Goal: Navigation & Orientation: Find specific page/section

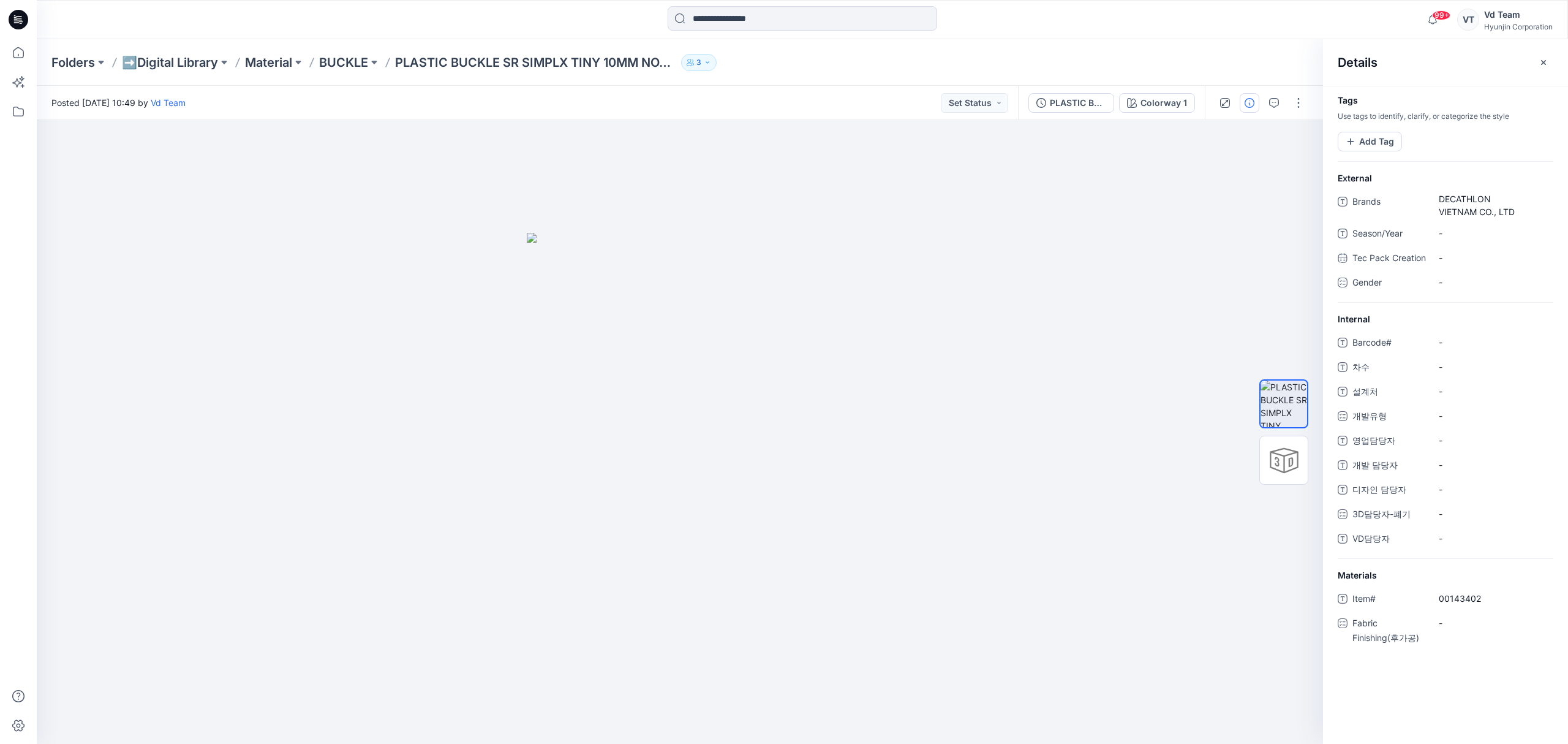
click at [167, 52] on div "Folders ➡️Digital Library Material BUCKLE PLASTIC BUCKLE SR SIMPLX TINY 10MM NO…" at bounding box center [803, 62] width 1532 height 46
click at [167, 55] on p "➡️Digital Library" at bounding box center [169, 63] width 96 height 17
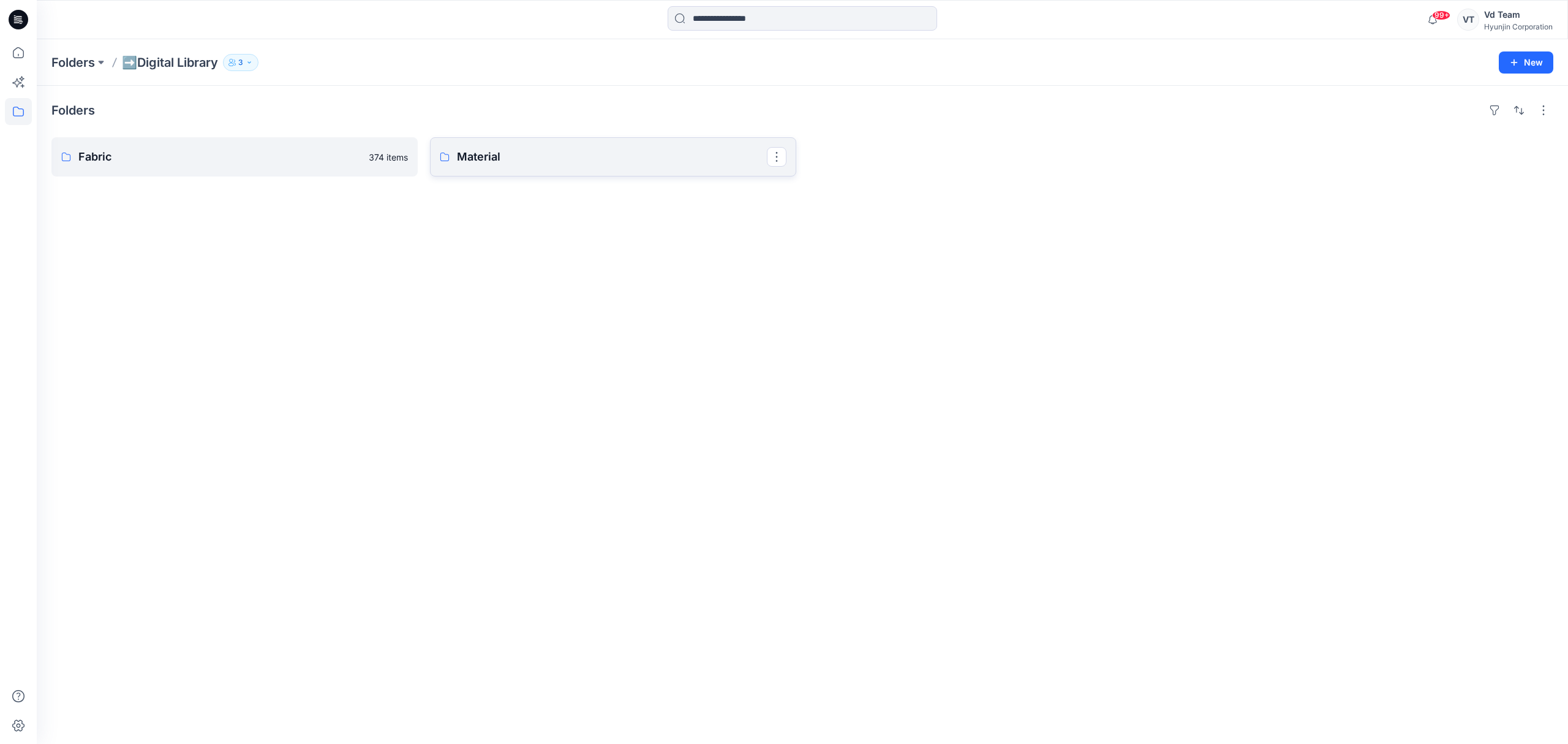
click at [500, 167] on link "Material" at bounding box center [613, 157] width 366 height 39
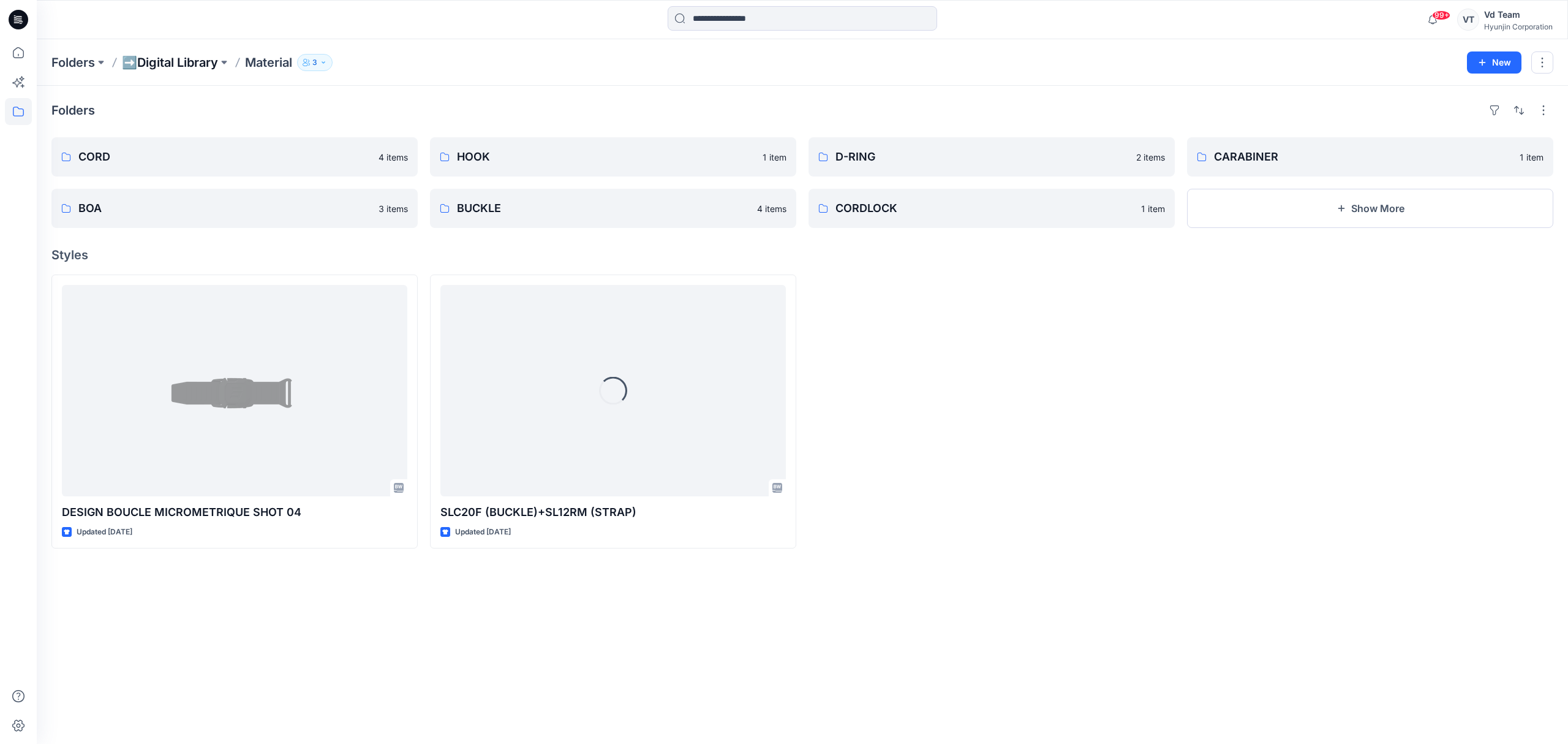
click at [202, 64] on p "➡️Digital Library" at bounding box center [169, 63] width 96 height 17
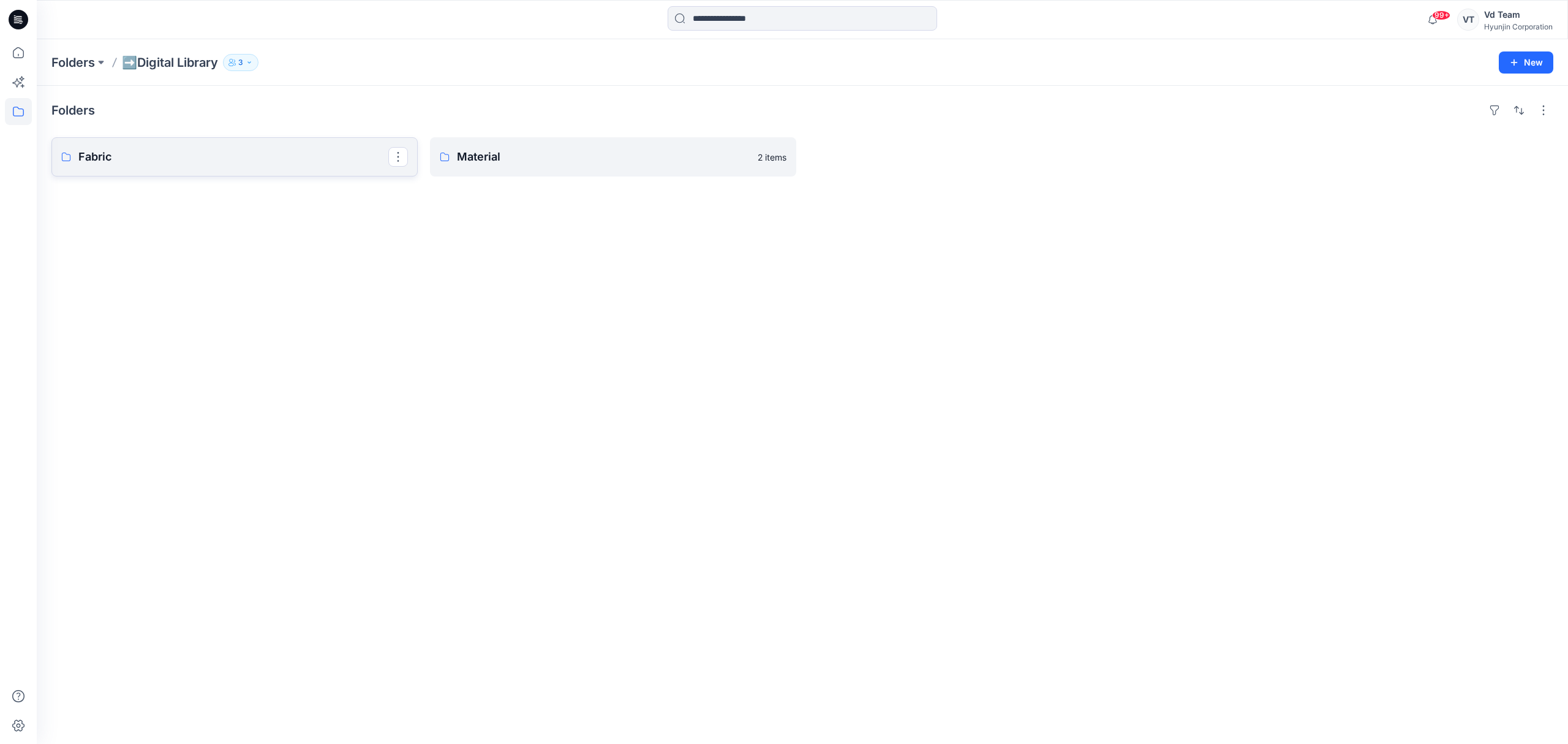
click at [188, 150] on p "Fabric" at bounding box center [233, 157] width 310 height 17
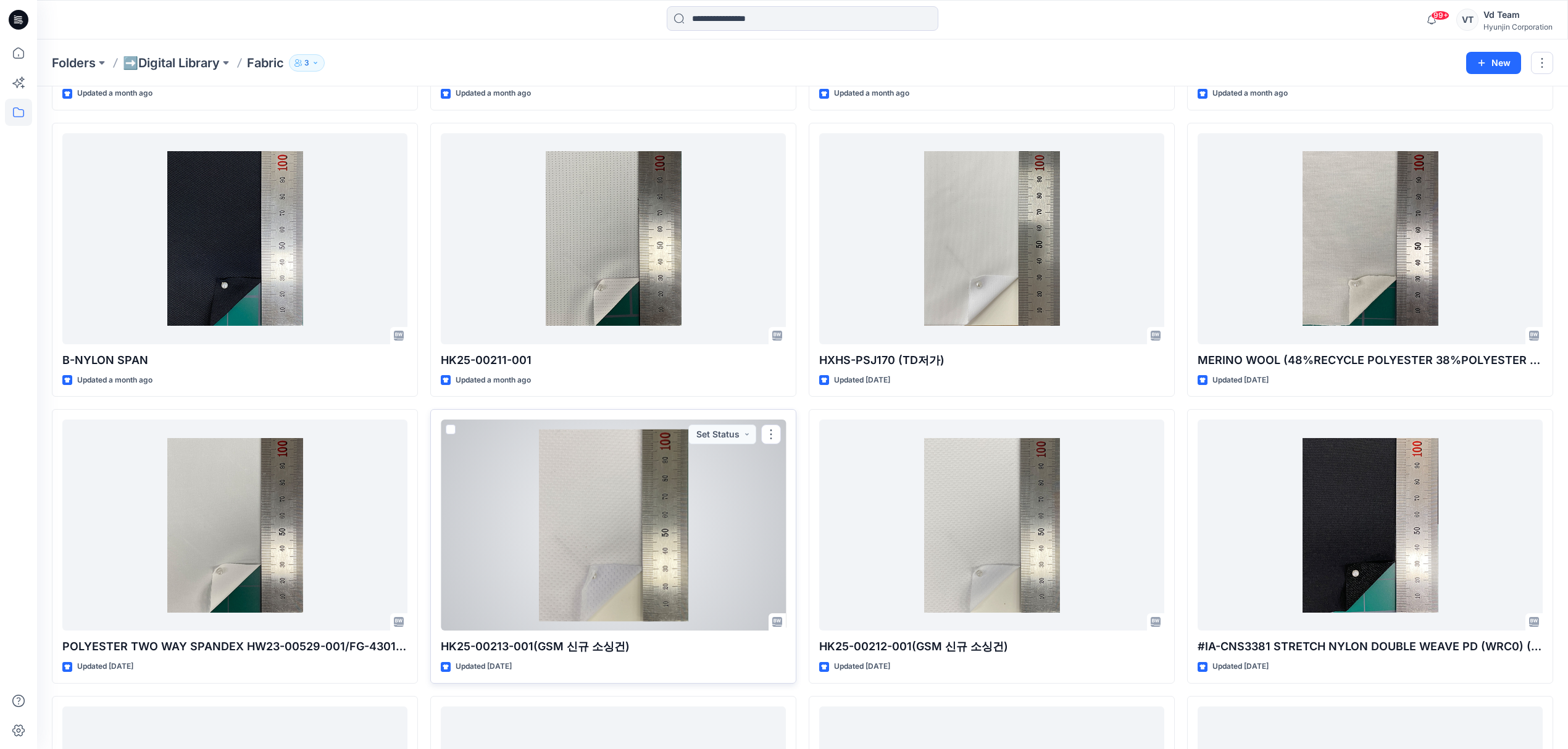
scroll to position [625, 0]
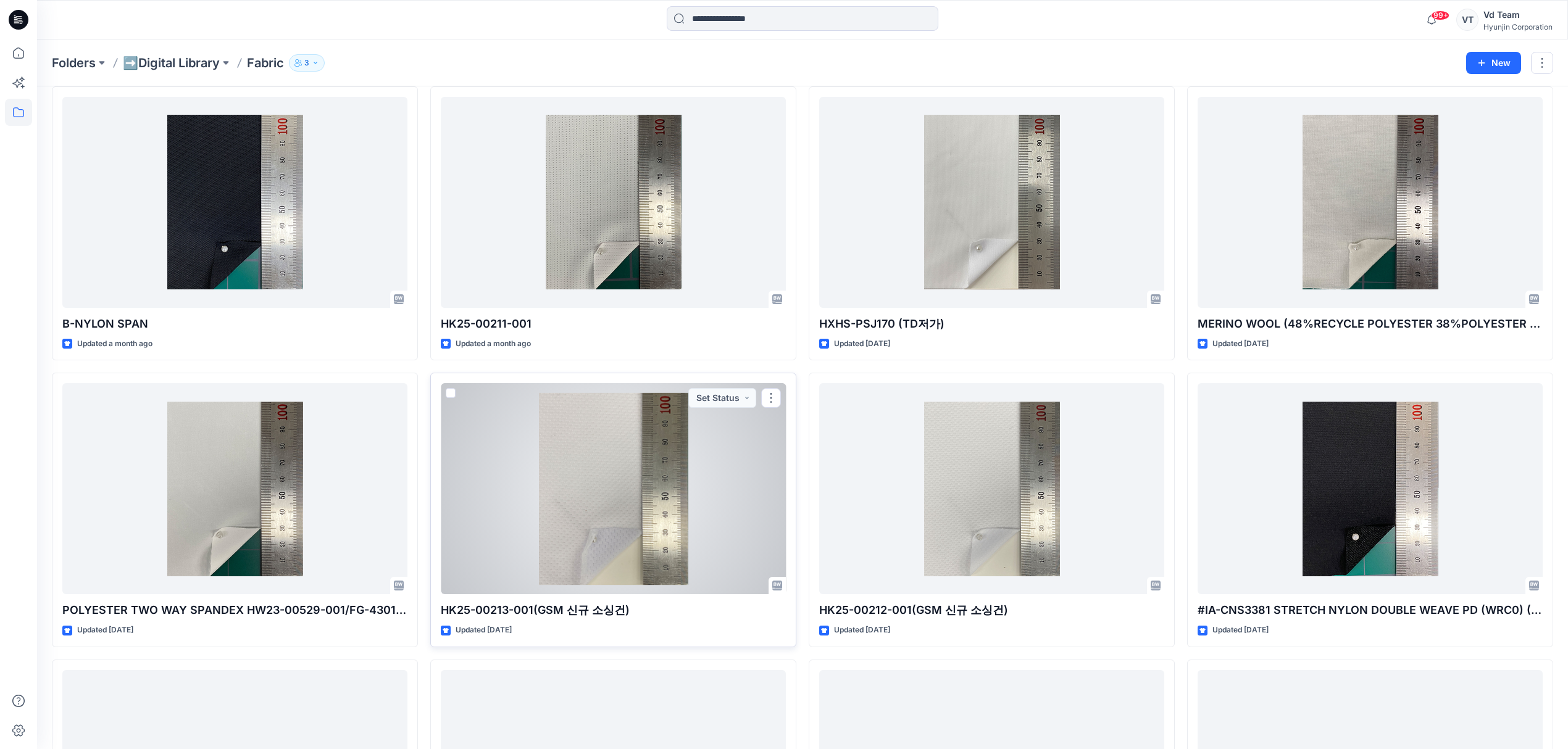
click at [638, 551] on div at bounding box center [613, 488] width 345 height 211
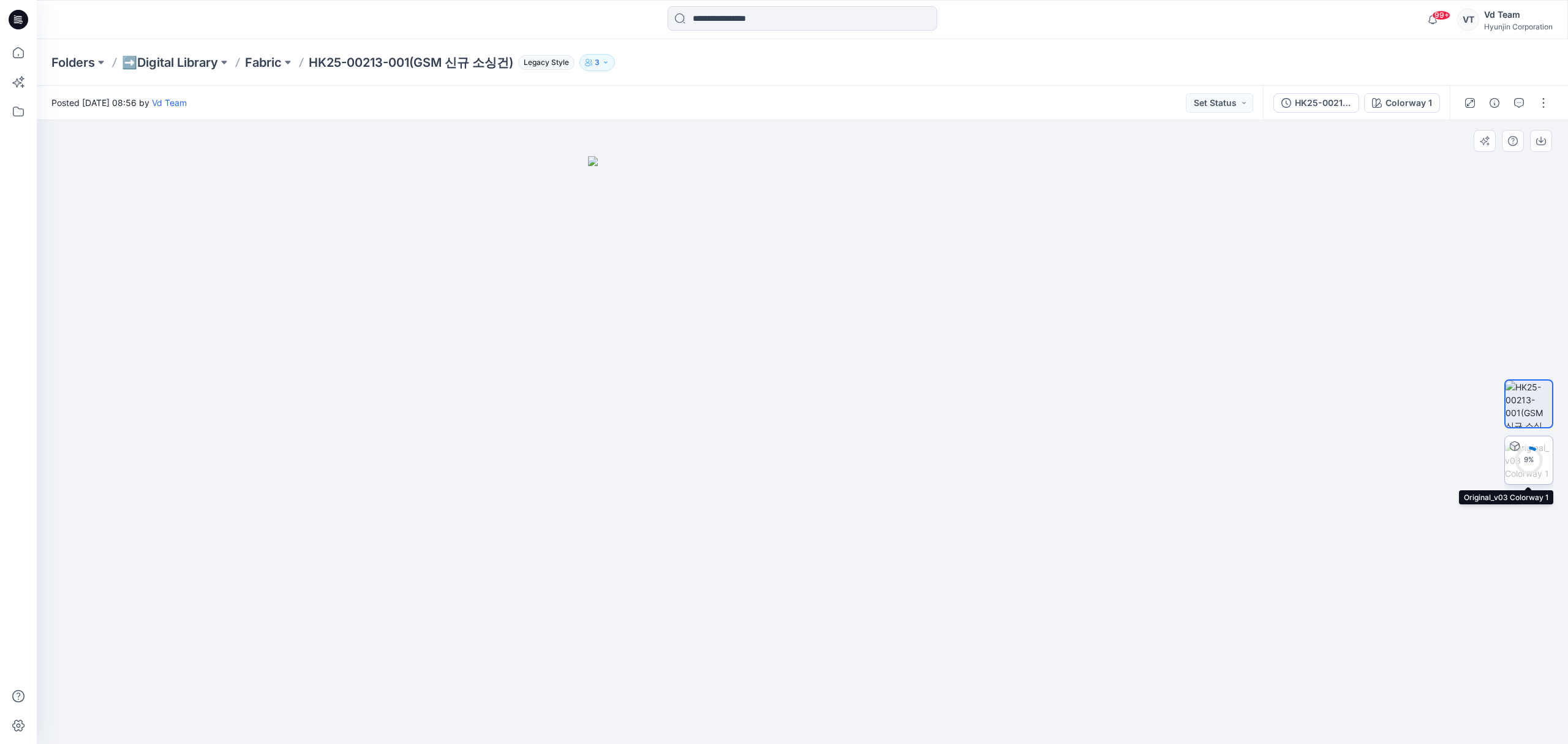
click at [1540, 460] on div "9 %" at bounding box center [1529, 460] width 29 height 11
click at [270, 62] on p "Fabric" at bounding box center [264, 63] width 37 height 17
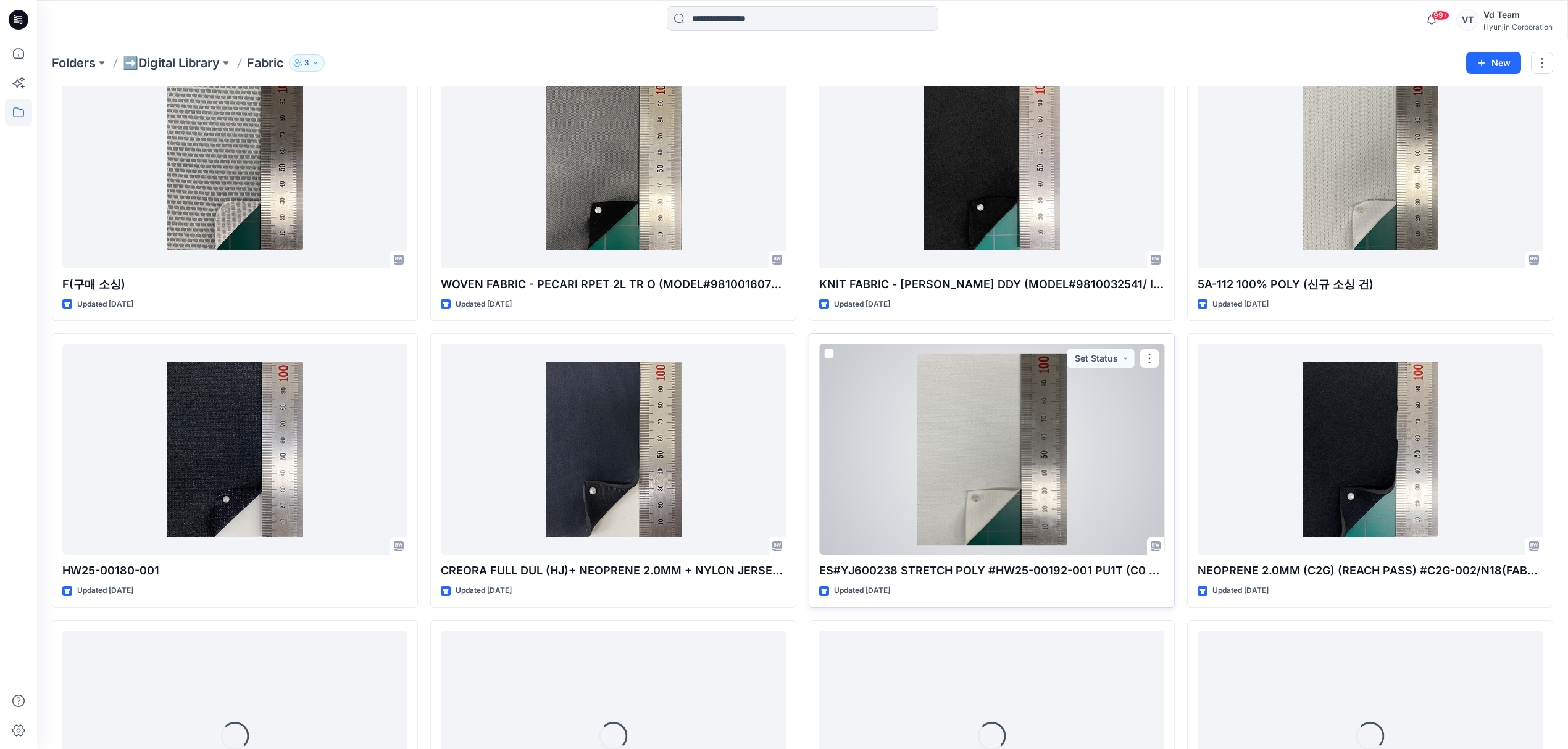
scroll to position [1239, 0]
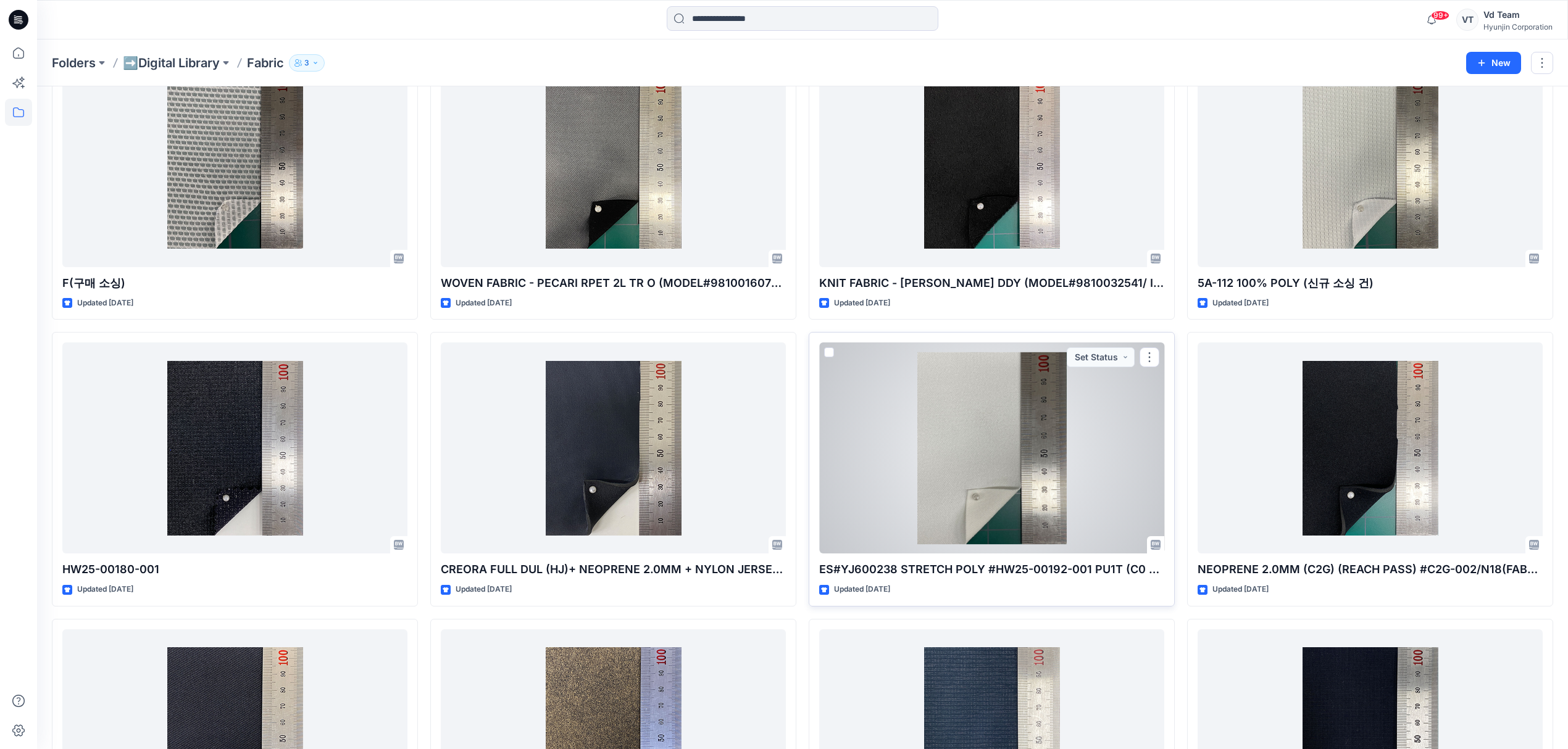
click at [1048, 450] on div at bounding box center [992, 447] width 345 height 211
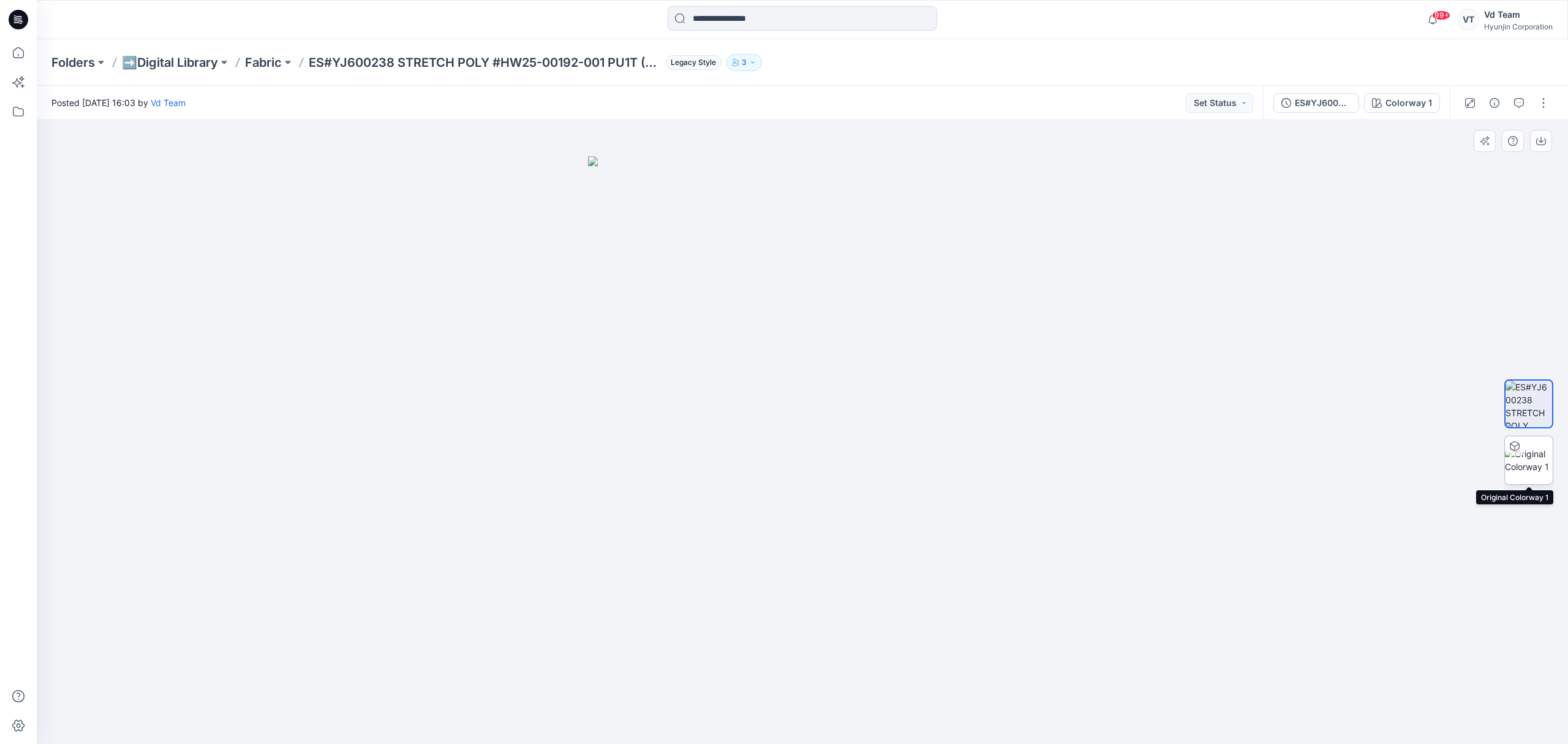
click at [1529, 450] on img at bounding box center [1529, 460] width 48 height 26
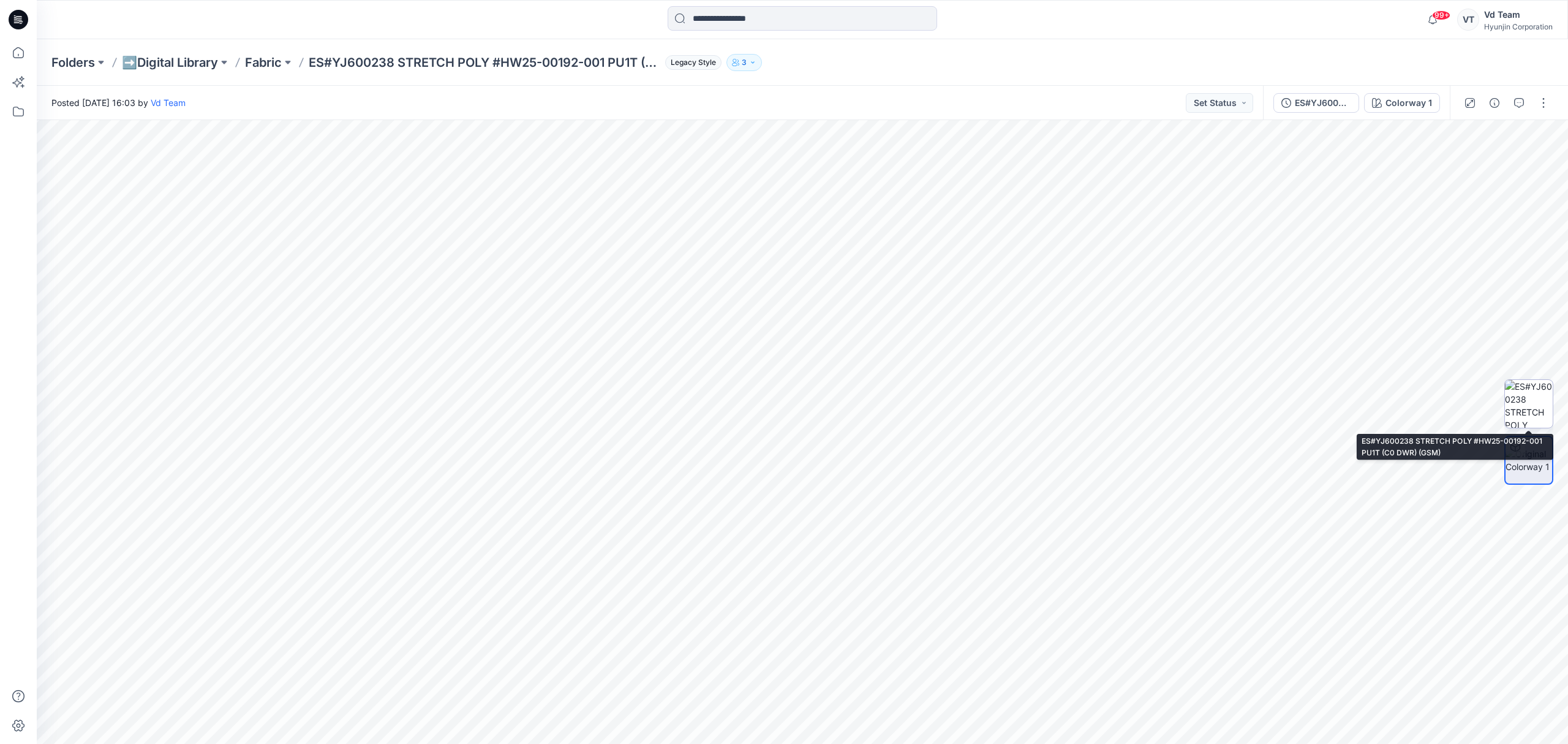
click at [1516, 388] on img at bounding box center [1529, 404] width 48 height 48
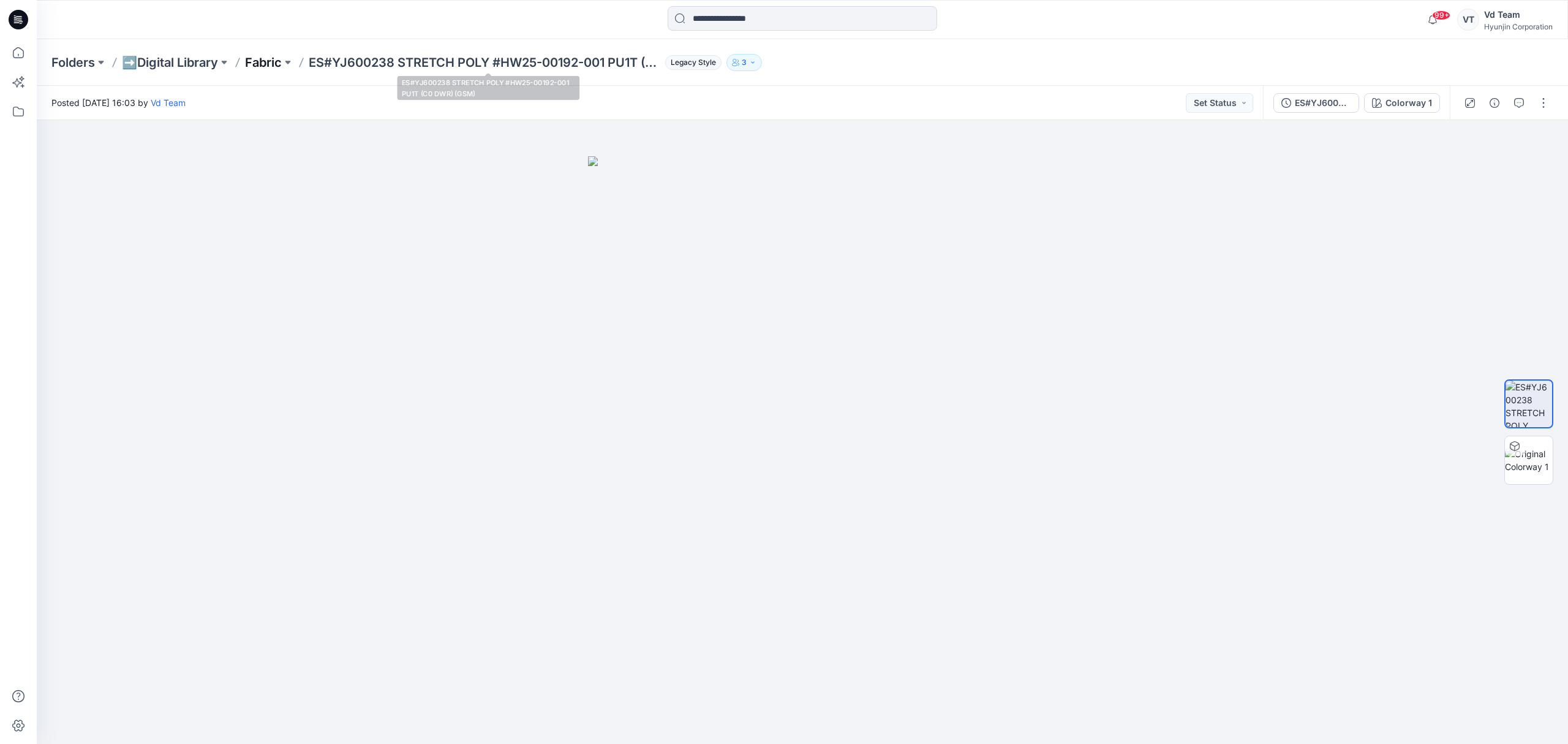
click at [270, 65] on p "Fabric" at bounding box center [264, 63] width 37 height 17
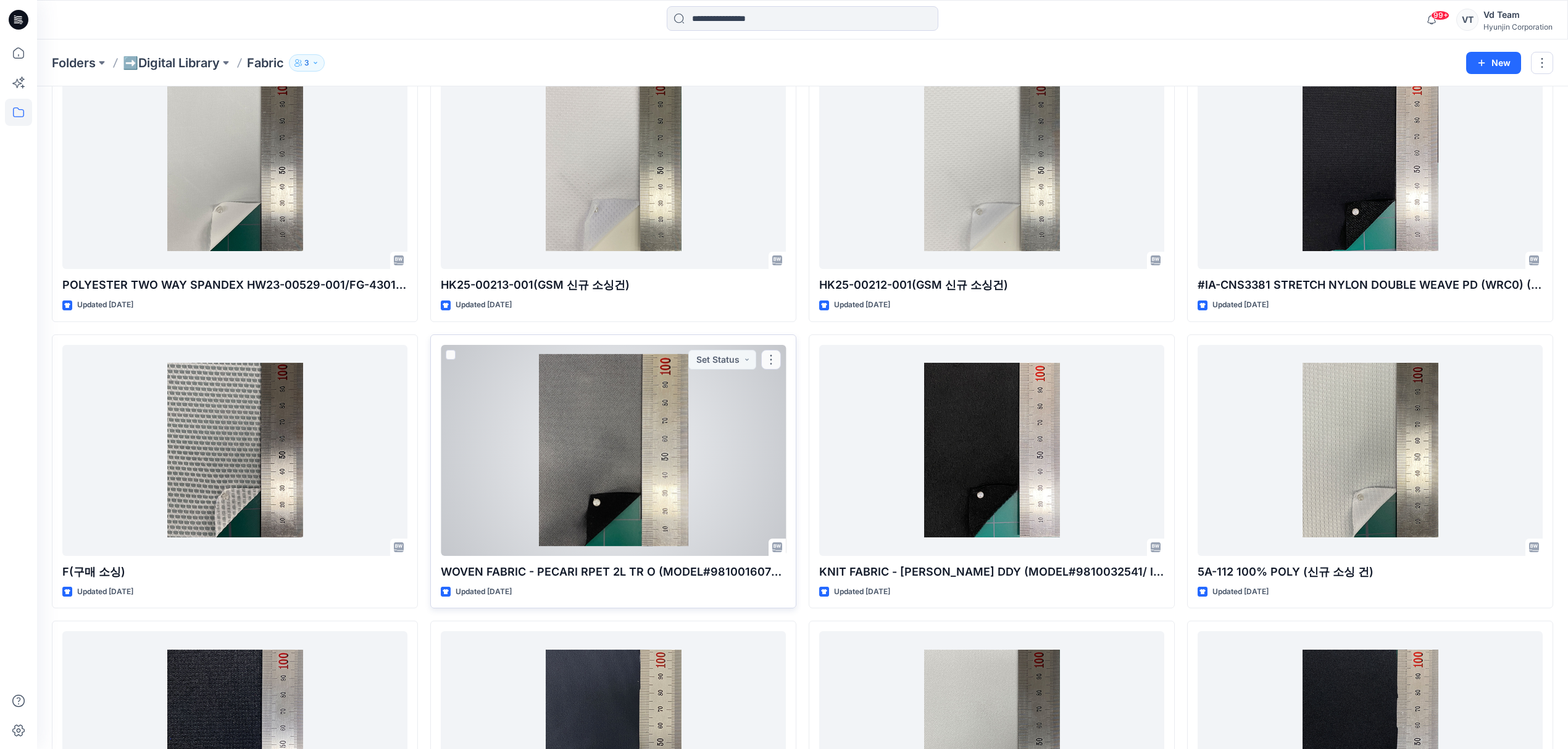
scroll to position [1398, 0]
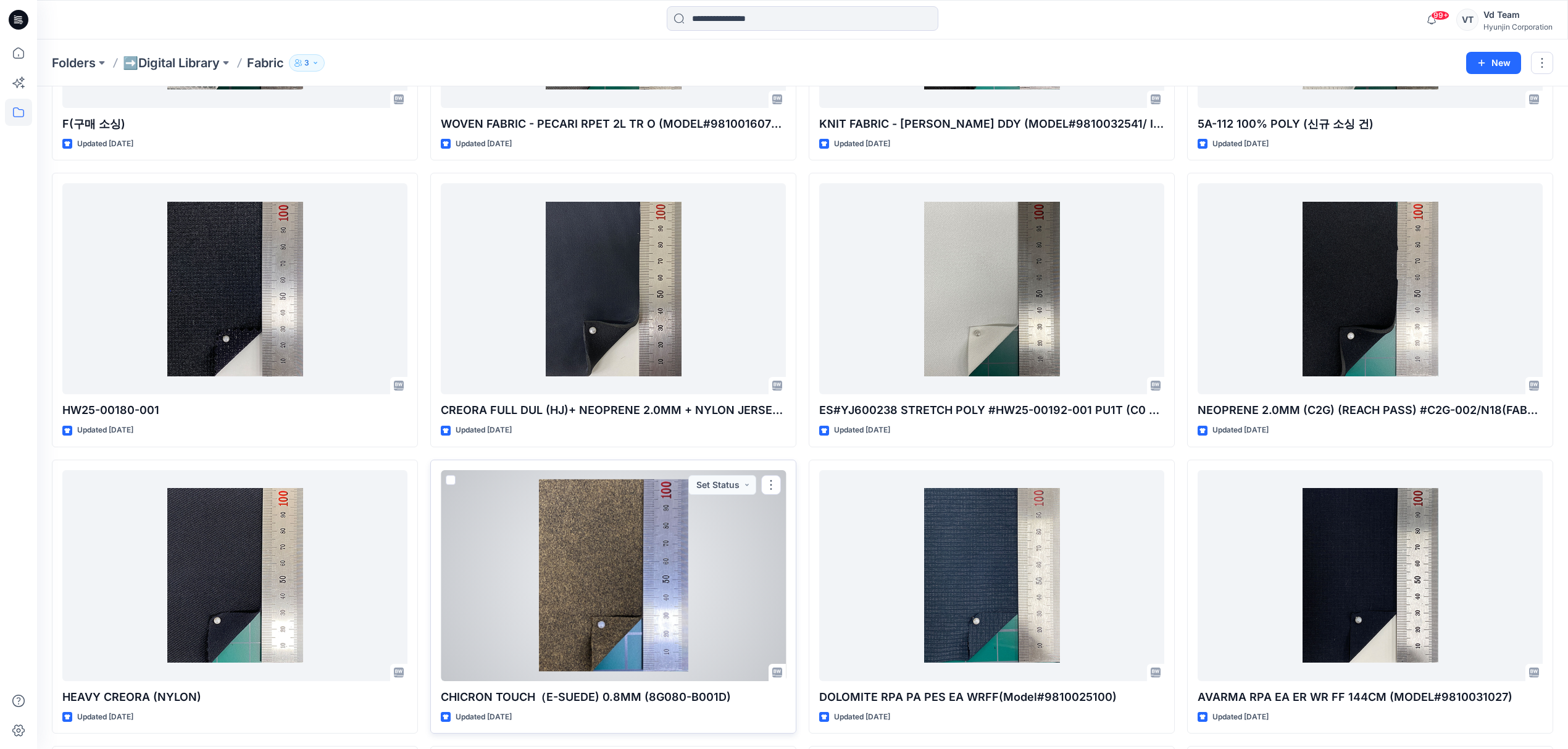
click at [665, 565] on div at bounding box center [613, 575] width 345 height 211
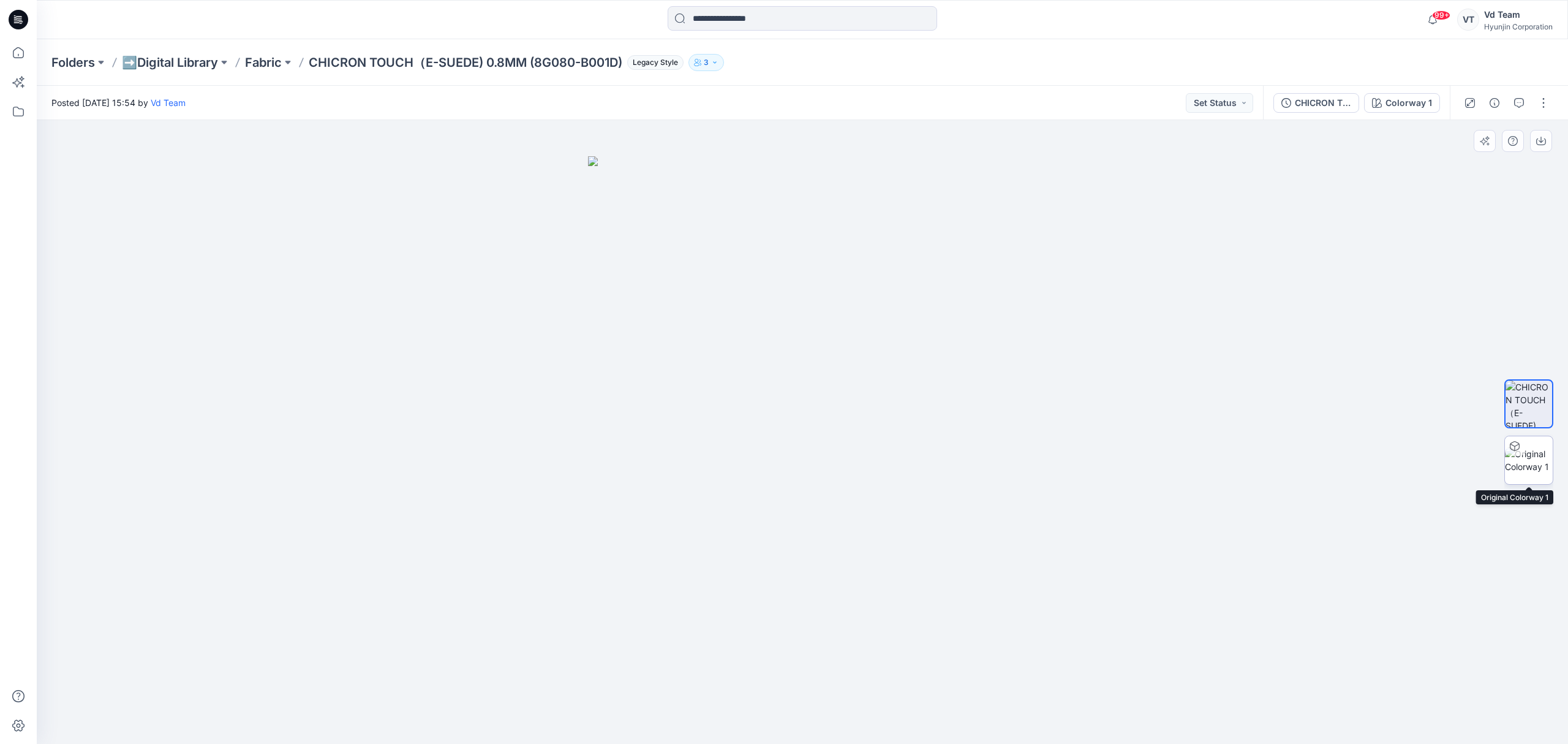
click at [1517, 464] on img at bounding box center [1529, 460] width 48 height 26
click at [256, 60] on p "Fabric" at bounding box center [264, 63] width 37 height 17
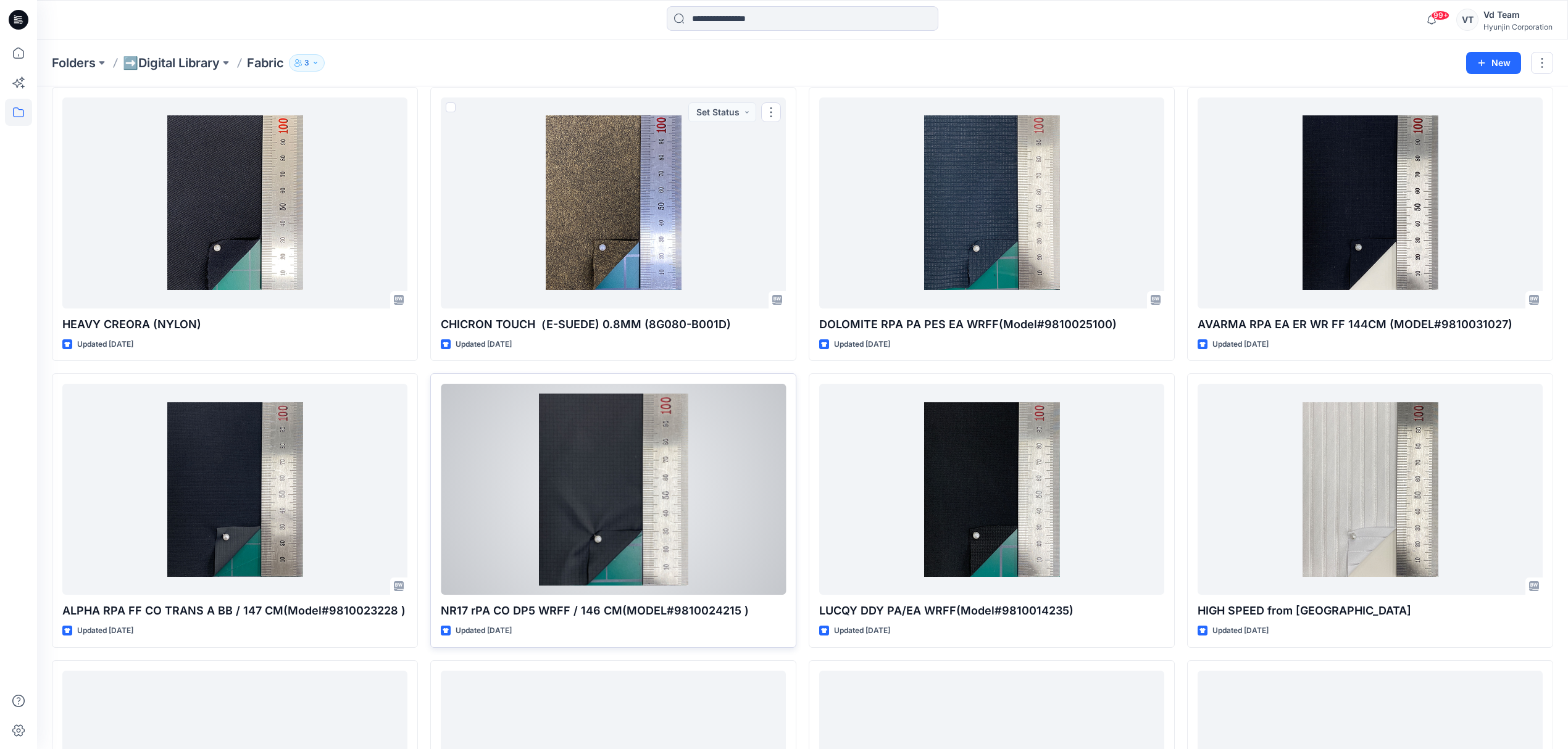
scroll to position [2016, 0]
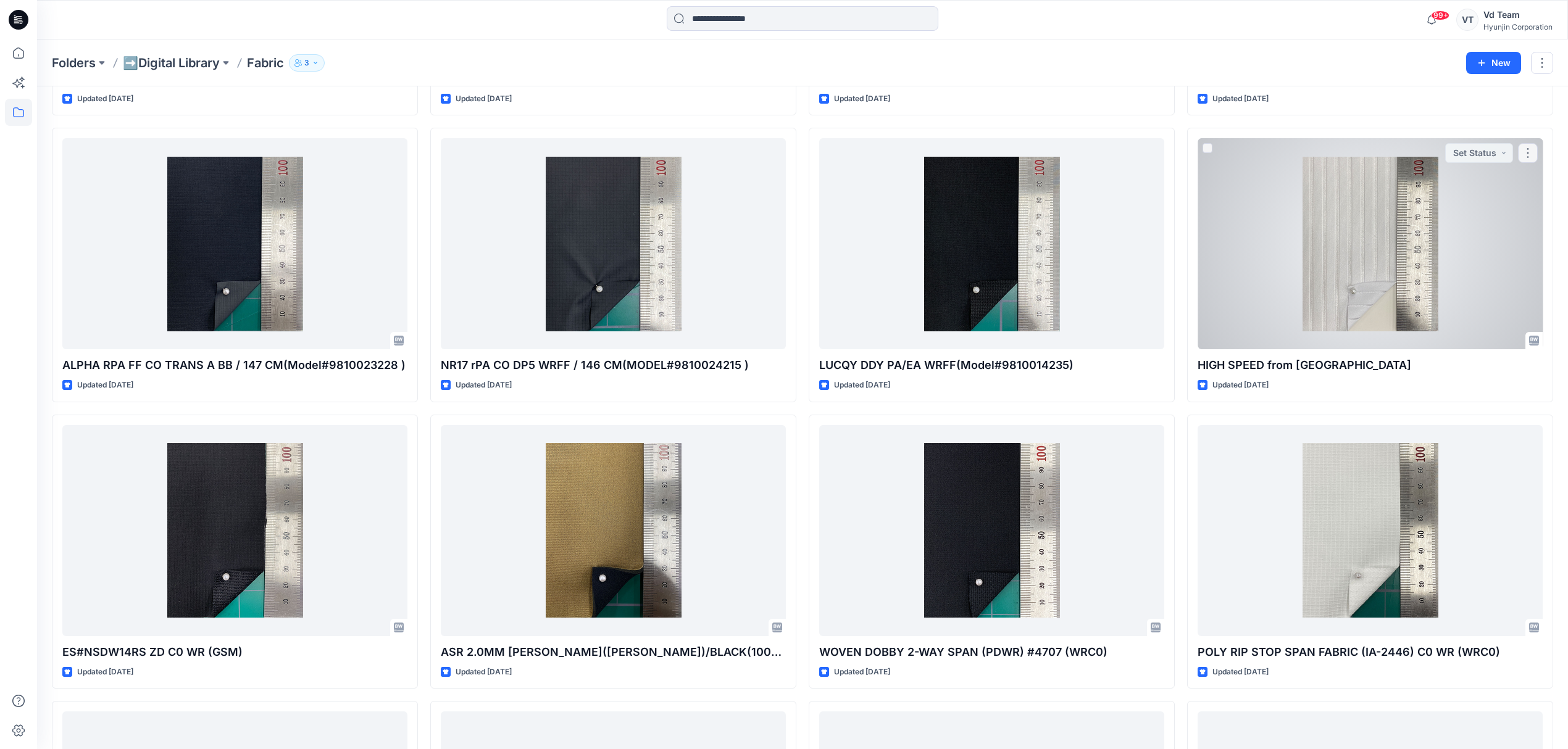
click at [1369, 250] on div at bounding box center [1370, 244] width 345 height 211
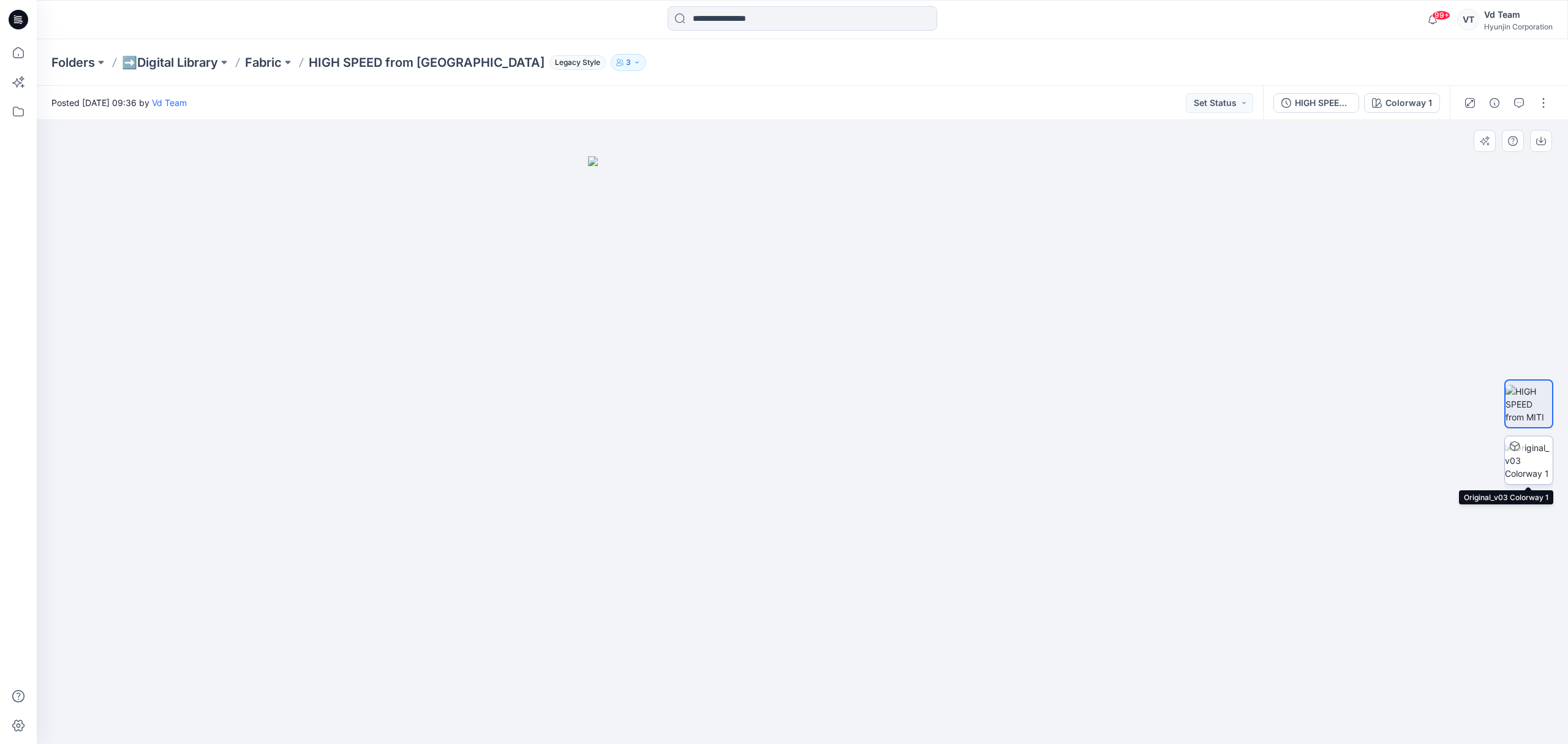
click at [1517, 461] on img at bounding box center [1529, 460] width 48 height 38
click at [1510, 399] on img at bounding box center [1529, 404] width 48 height 38
click at [1523, 474] on img at bounding box center [1529, 460] width 48 height 38
click at [1505, 397] on img at bounding box center [1529, 404] width 48 height 38
click at [271, 67] on p "Fabric" at bounding box center [264, 63] width 37 height 17
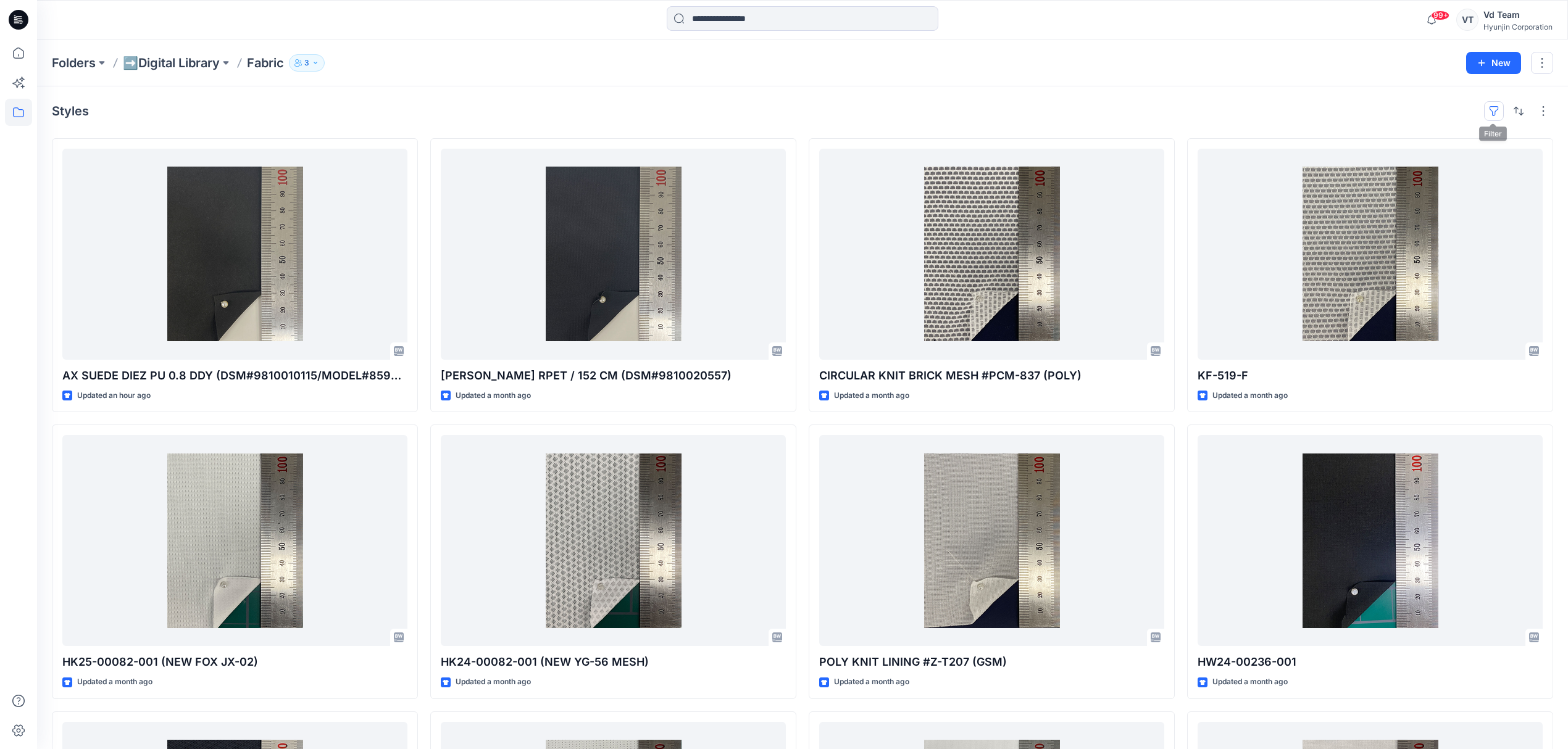
click at [1492, 111] on button "button" at bounding box center [1494, 111] width 20 height 20
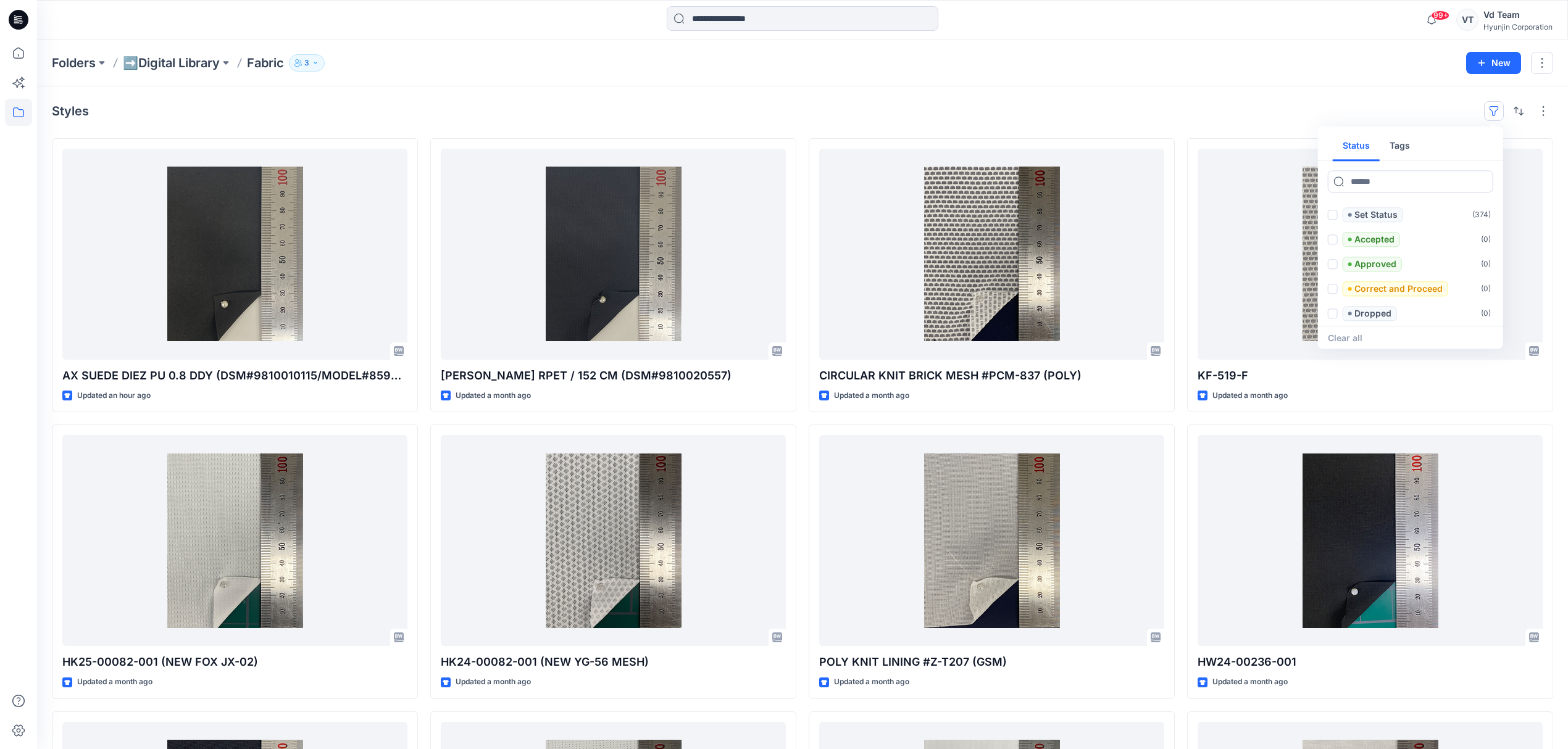
click at [1373, 149] on button "Status" at bounding box center [1356, 146] width 47 height 29
click at [1387, 148] on button "Tags" at bounding box center [1399, 146] width 40 height 29
click at [1547, 111] on button "button" at bounding box center [1543, 111] width 20 height 20
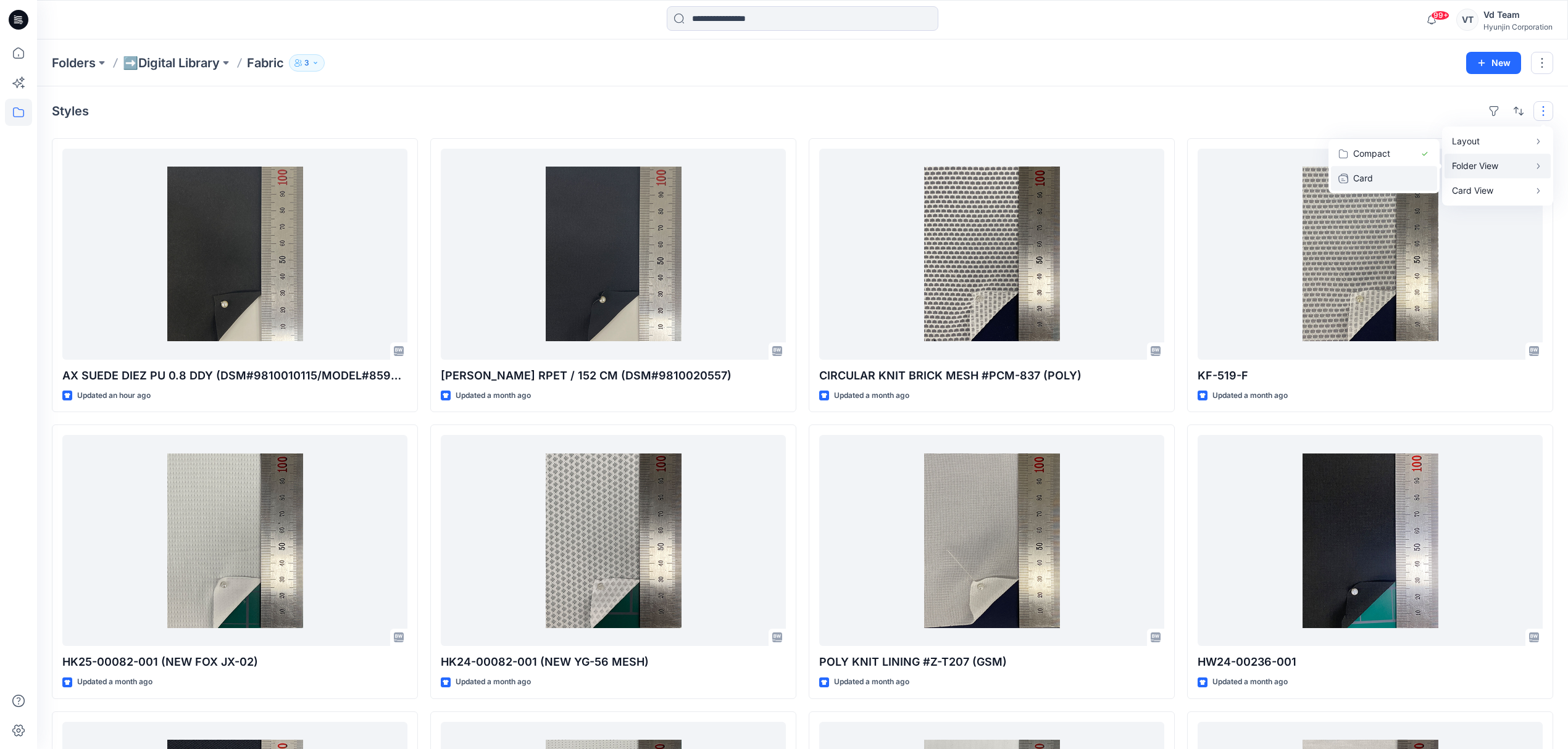
click at [1405, 178] on p "Card" at bounding box center [1383, 178] width 62 height 15
click at [1359, 109] on div "Styles Layout Grid Large Grid Folder View Compact Card Card View Card Info Tags" at bounding box center [803, 111] width 1501 height 20
click at [1539, 105] on button "button" at bounding box center [1543, 111] width 20 height 20
click at [1378, 149] on p "Compact" at bounding box center [1383, 154] width 62 height 15
click at [1420, 176] on button "Card Info" at bounding box center [1377, 178] width 119 height 25
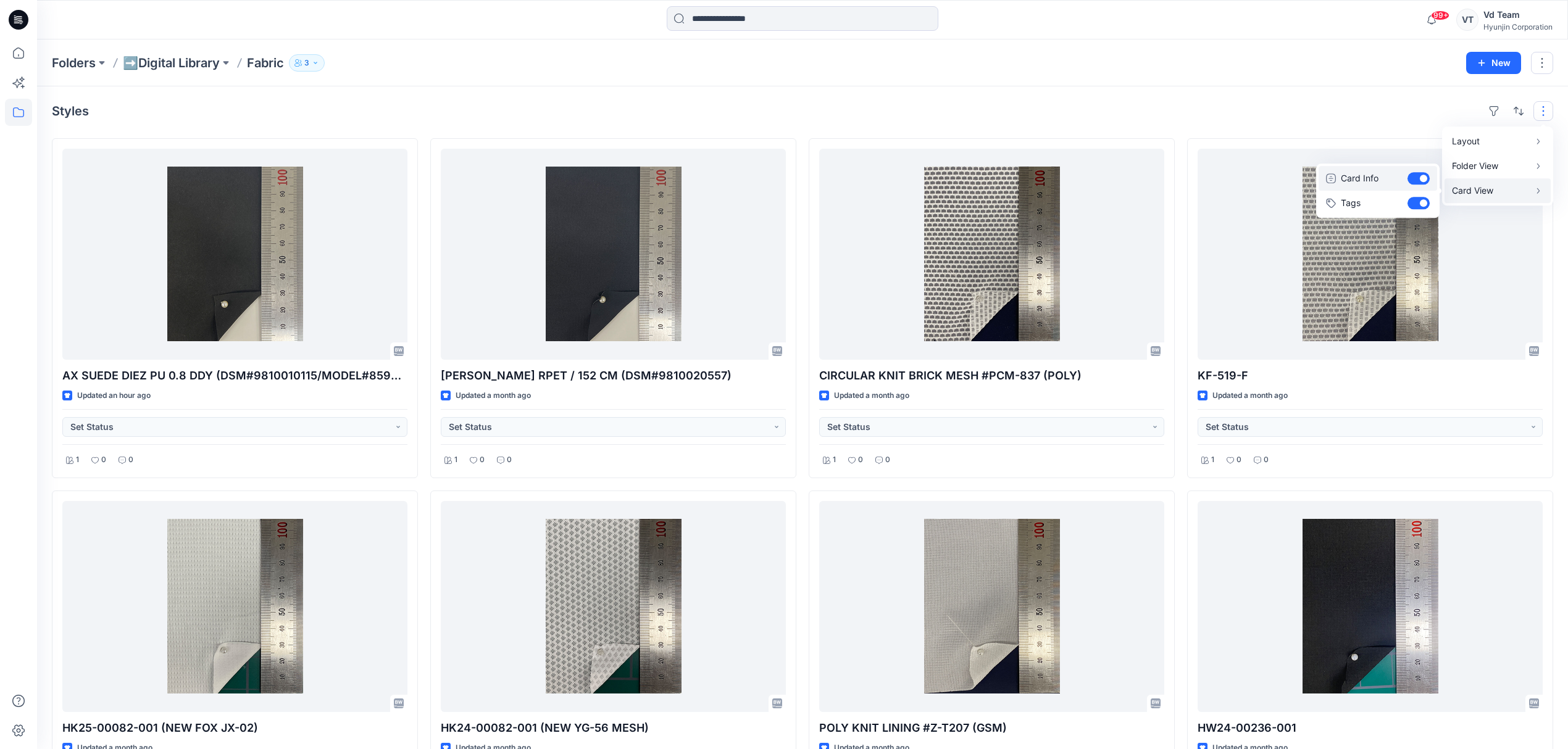
click at [1419, 181] on button "Card Info" at bounding box center [1377, 178] width 119 height 25
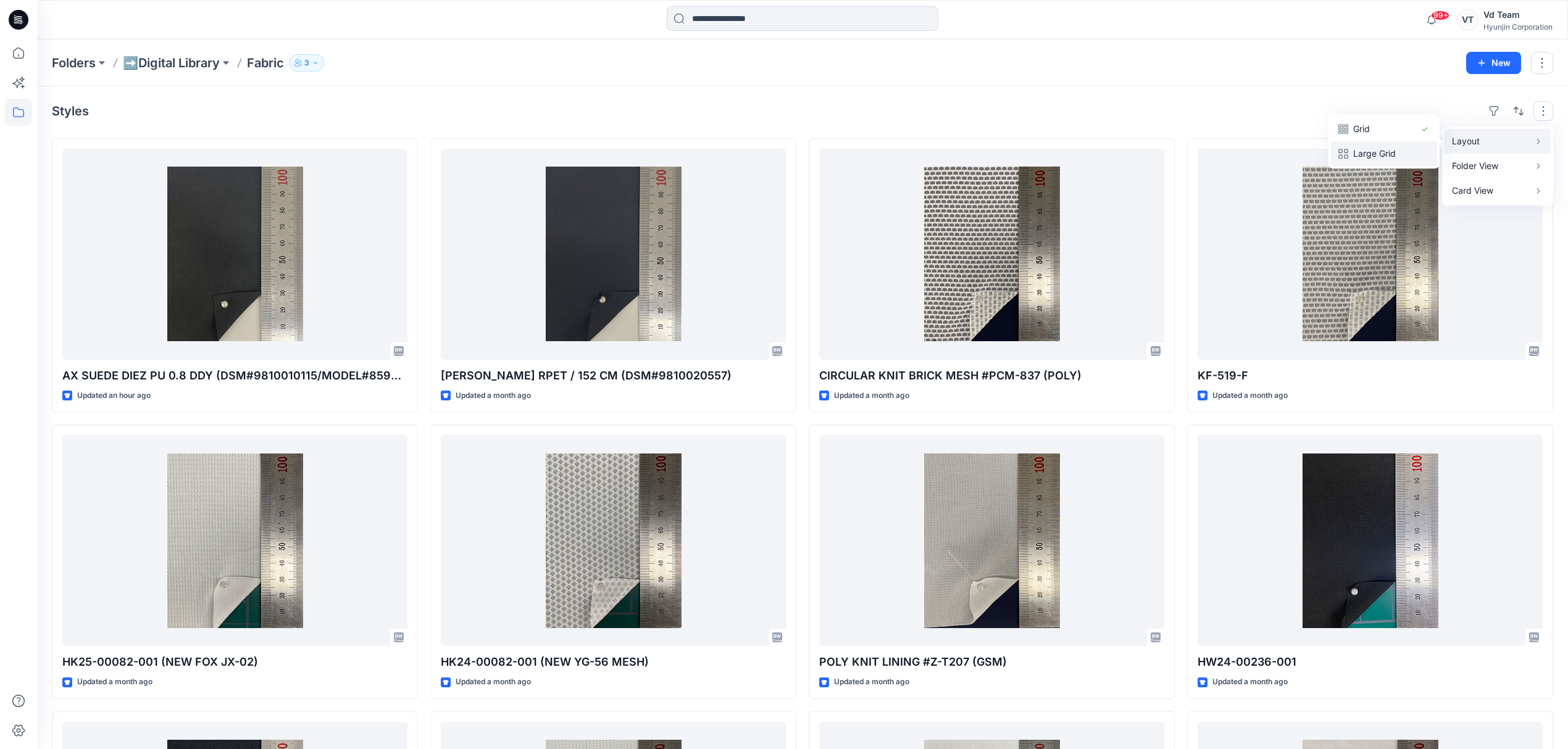
click at [1383, 156] on p "Large Grid" at bounding box center [1383, 154] width 62 height 15
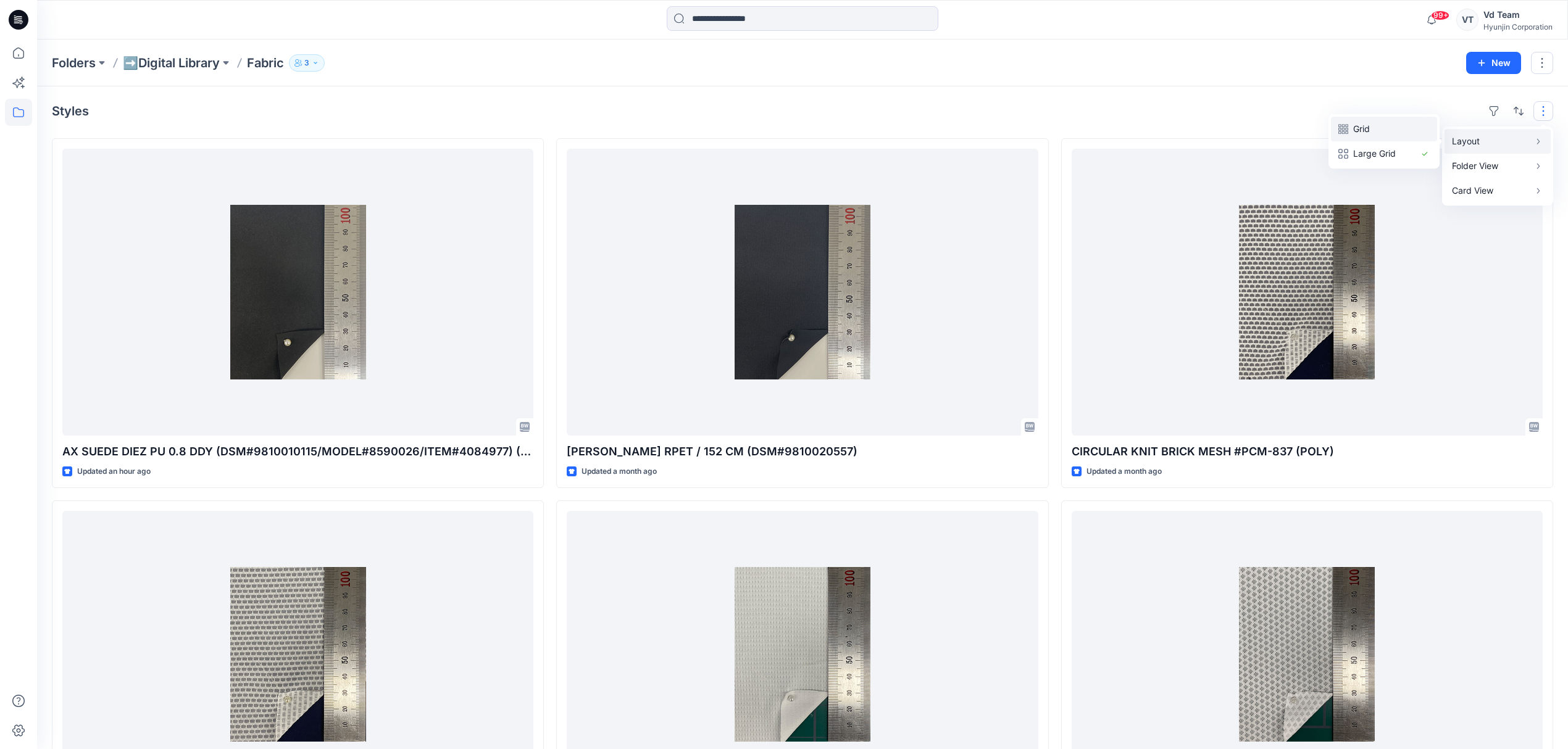
click at [1416, 126] on button "Grid" at bounding box center [1383, 128] width 106 height 25
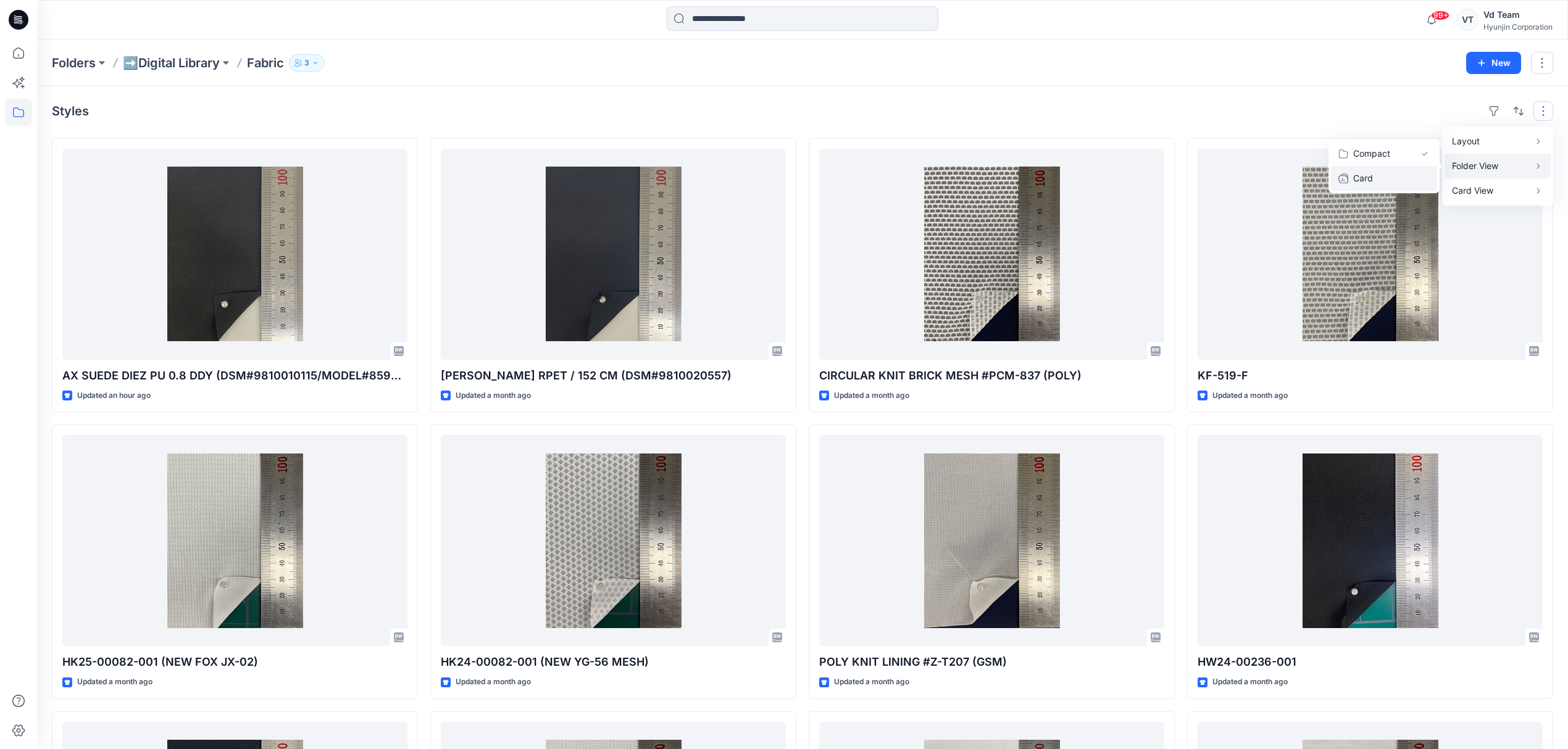
click at [1420, 173] on button "Card" at bounding box center [1383, 178] width 106 height 25
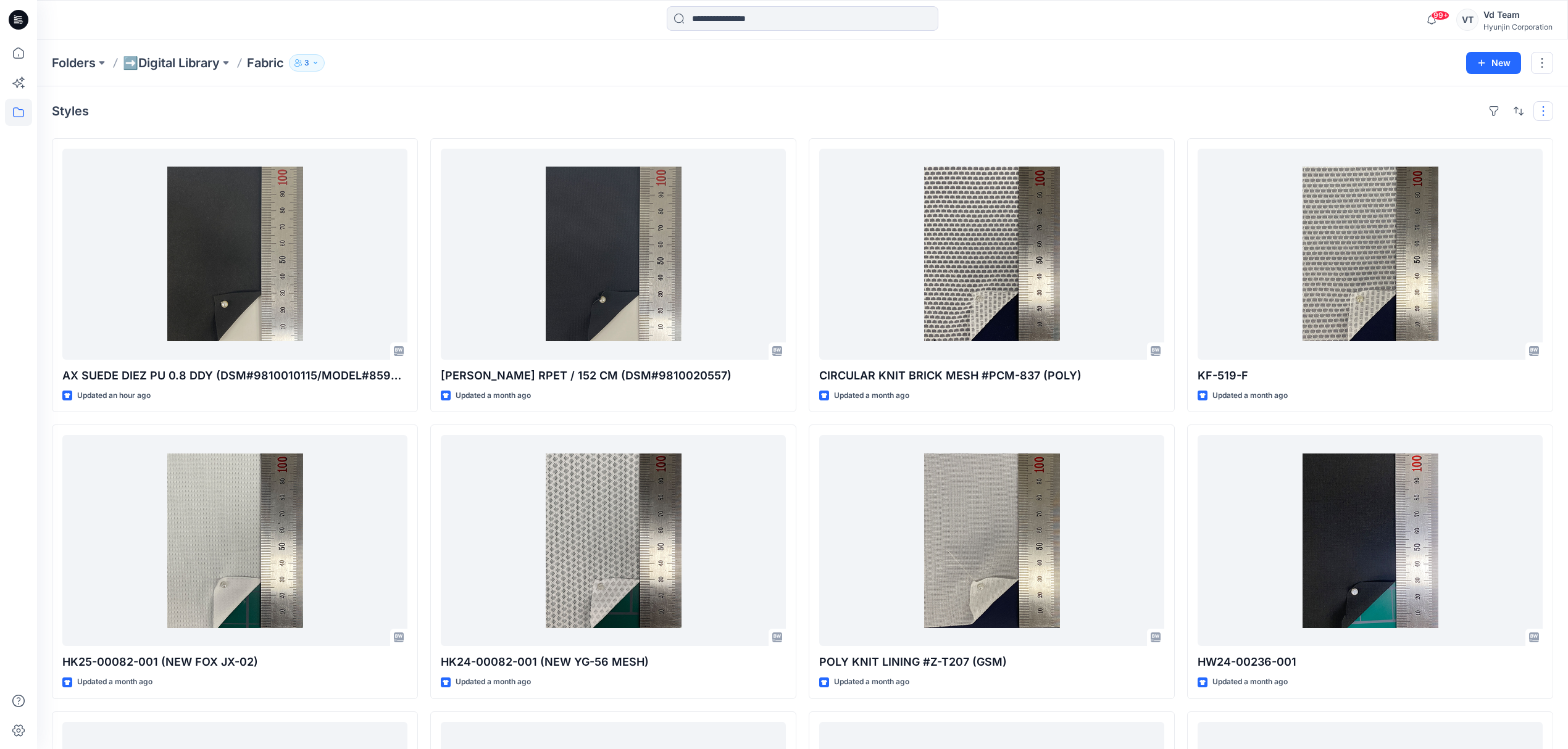
click at [1539, 105] on button "button" at bounding box center [1543, 111] width 20 height 20
click at [1499, 171] on p "Folder View" at bounding box center [1491, 166] width 78 height 15
click at [1383, 153] on p "Compact" at bounding box center [1383, 154] width 62 height 15
click at [1487, 190] on p "Card View" at bounding box center [1491, 190] width 78 height 15
click at [1427, 200] on button "Tags" at bounding box center [1377, 202] width 119 height 25
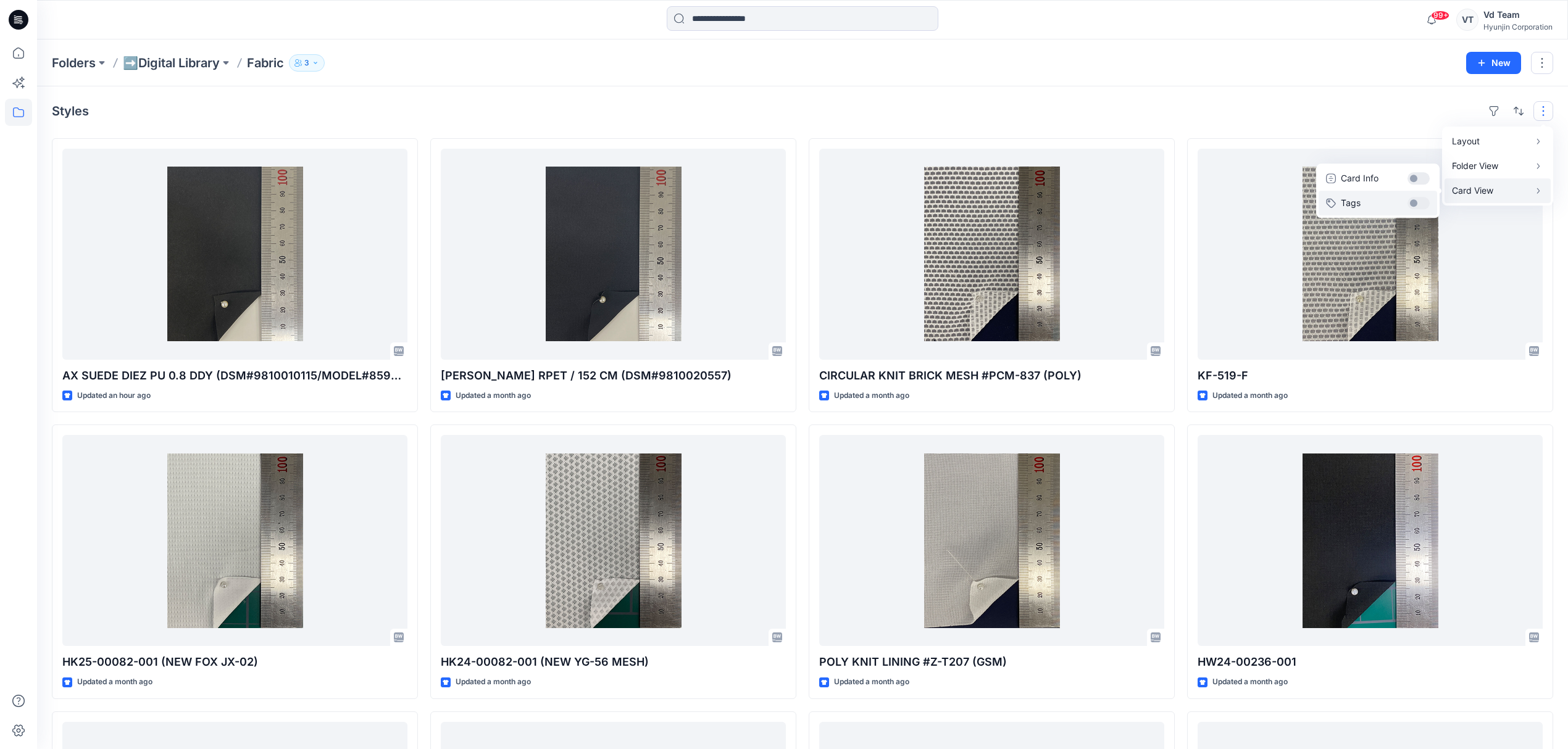
click at [1421, 202] on button "Tags" at bounding box center [1377, 202] width 119 height 25
click at [1388, 107] on div "Styles Layout Grid Large Grid Folder View Compact Card Card View Card Info Tags" at bounding box center [803, 111] width 1501 height 20
click at [504, 124] on div "Styles AX SUEDE DIEZ PU 0.8 DDY (DSM#9810010115/MODEL#8590026/ITEM#4084977) (PO…" at bounding box center [803, 565] width 1531 height 958
click at [169, 57] on p "➡️Digital Library" at bounding box center [171, 63] width 97 height 17
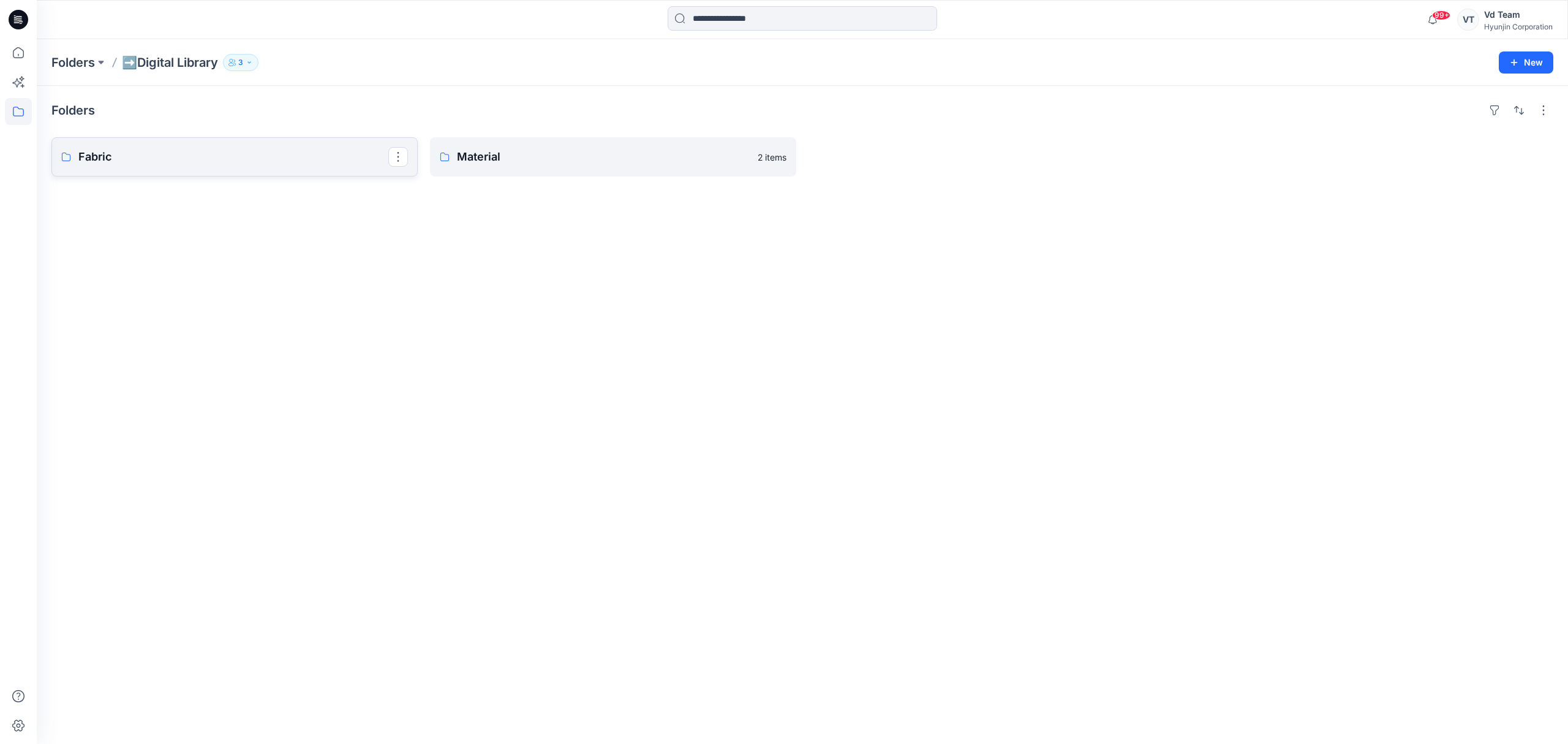
click at [167, 163] on p "Fabric" at bounding box center [233, 157] width 310 height 17
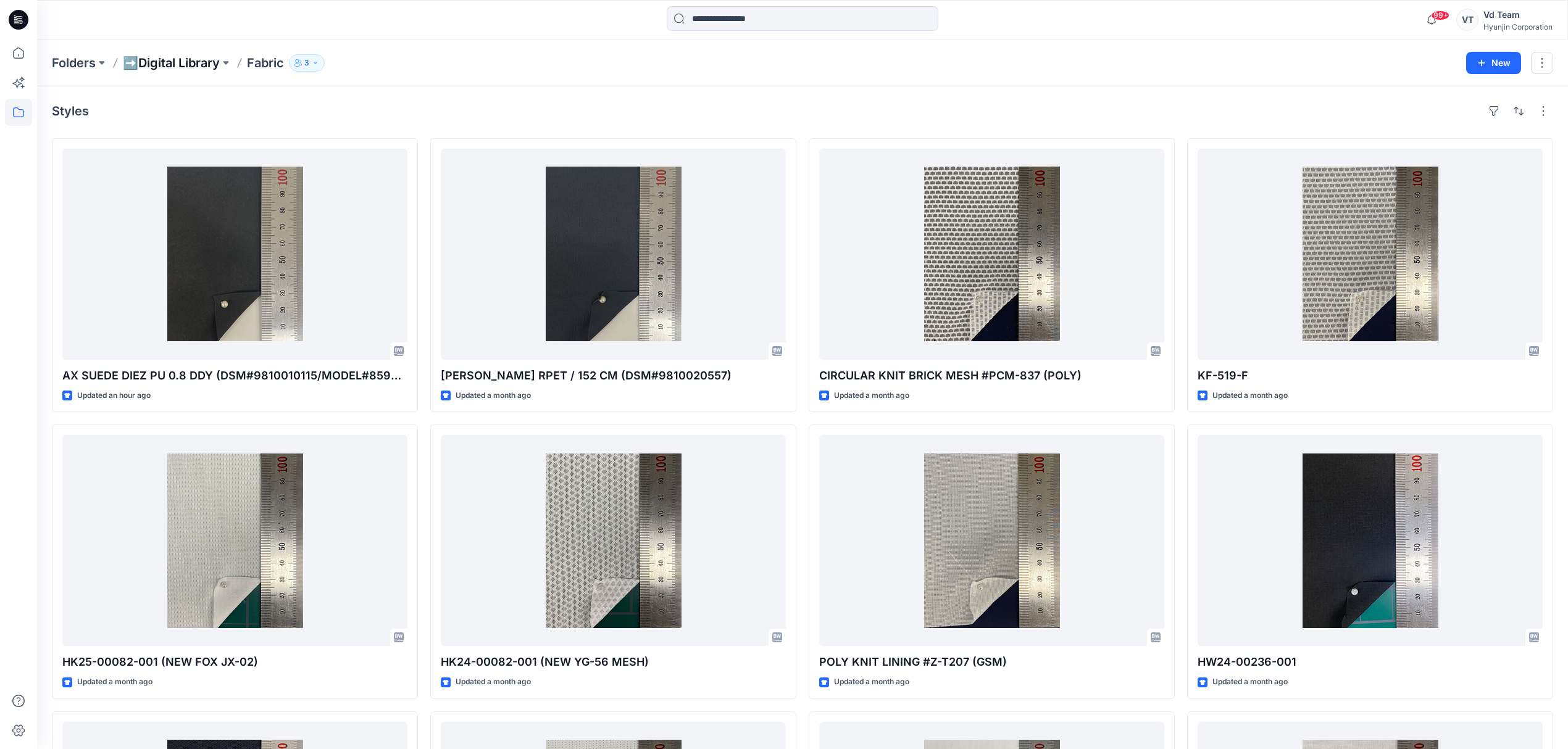
click at [161, 57] on p "➡️Digital Library" at bounding box center [171, 63] width 97 height 17
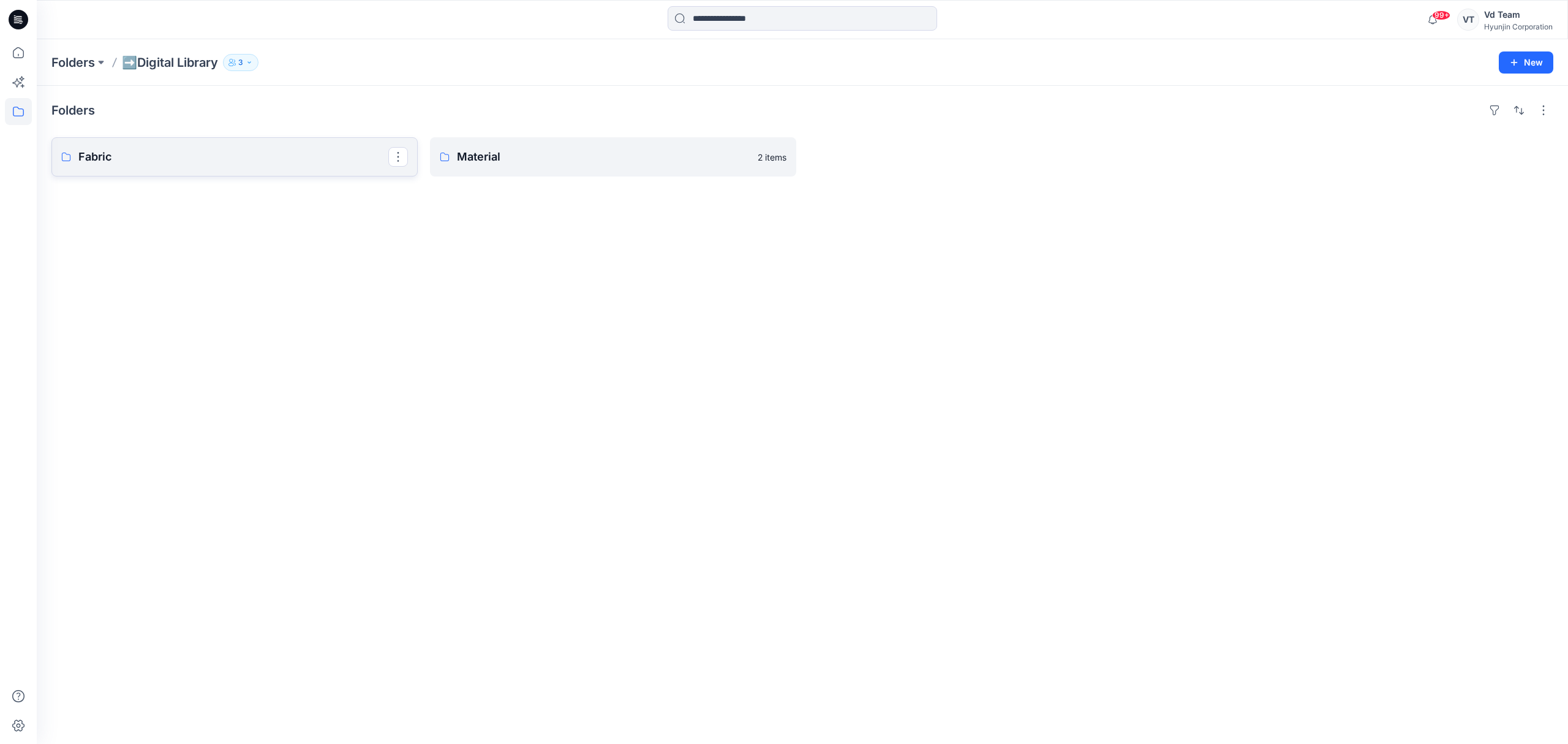
click at [297, 155] on p "Fabric" at bounding box center [233, 157] width 310 height 17
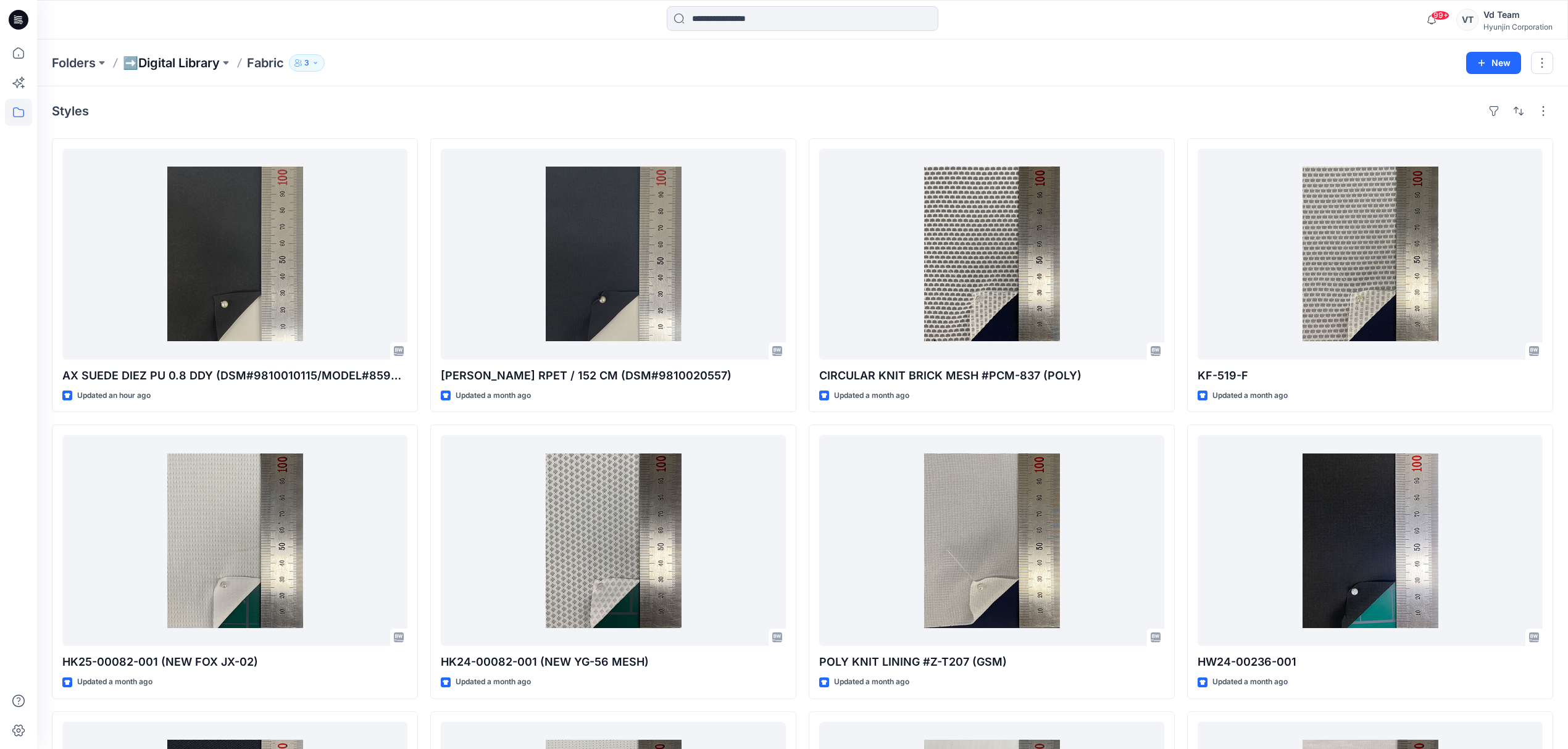
click at [184, 65] on p "➡️Digital Library" at bounding box center [171, 63] width 97 height 17
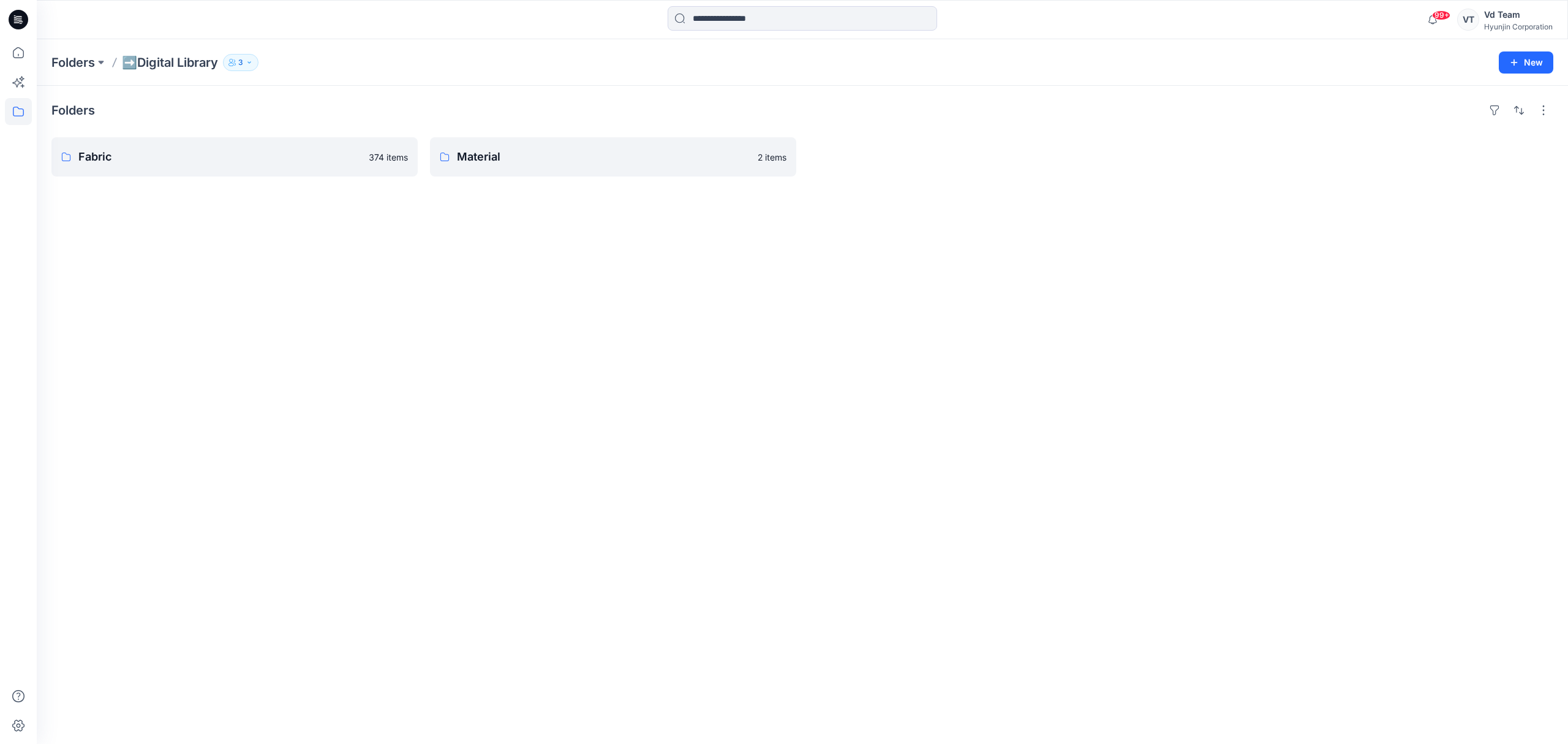
click at [412, 272] on div "Folders Fabric 374 items Material 2 items" at bounding box center [803, 415] width 1532 height 658
click at [500, 163] on p "Material" at bounding box center [611, 157] width 310 height 17
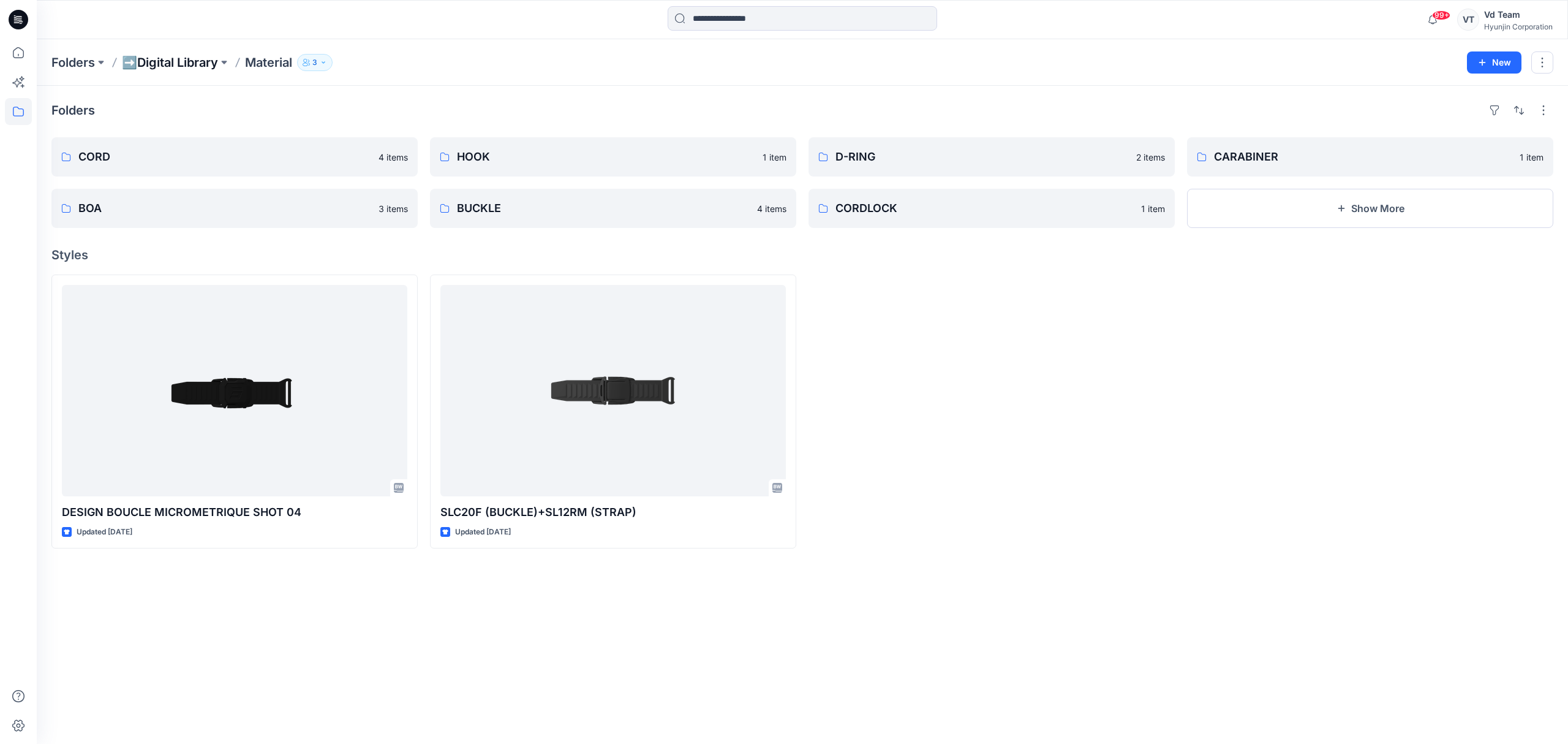
click at [180, 64] on p "➡️Digital Library" at bounding box center [169, 63] width 96 height 17
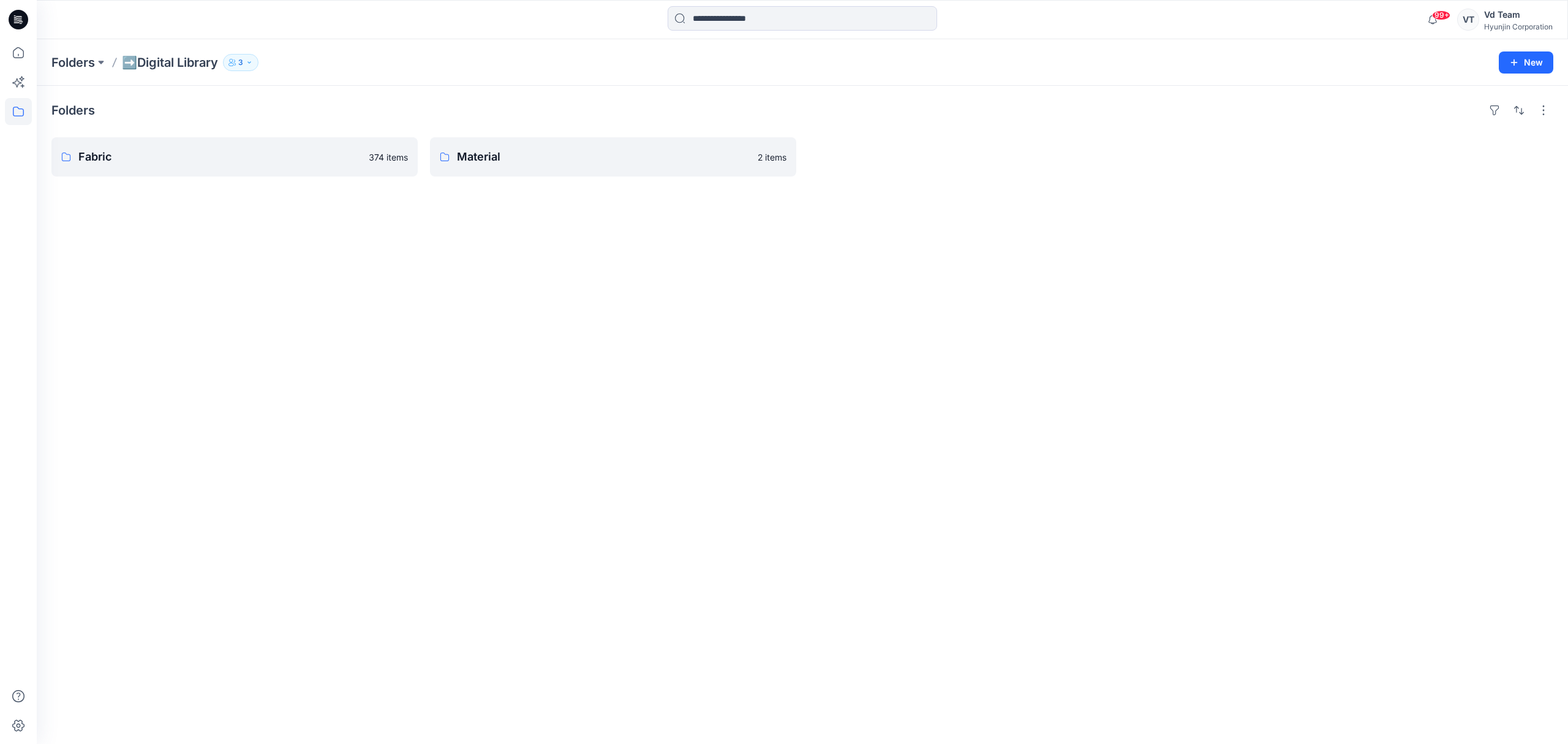
click at [368, 285] on div "Folders Fabric 374 items Material 2 items" at bounding box center [803, 415] width 1532 height 658
click at [531, 157] on p "Material" at bounding box center [611, 157] width 310 height 17
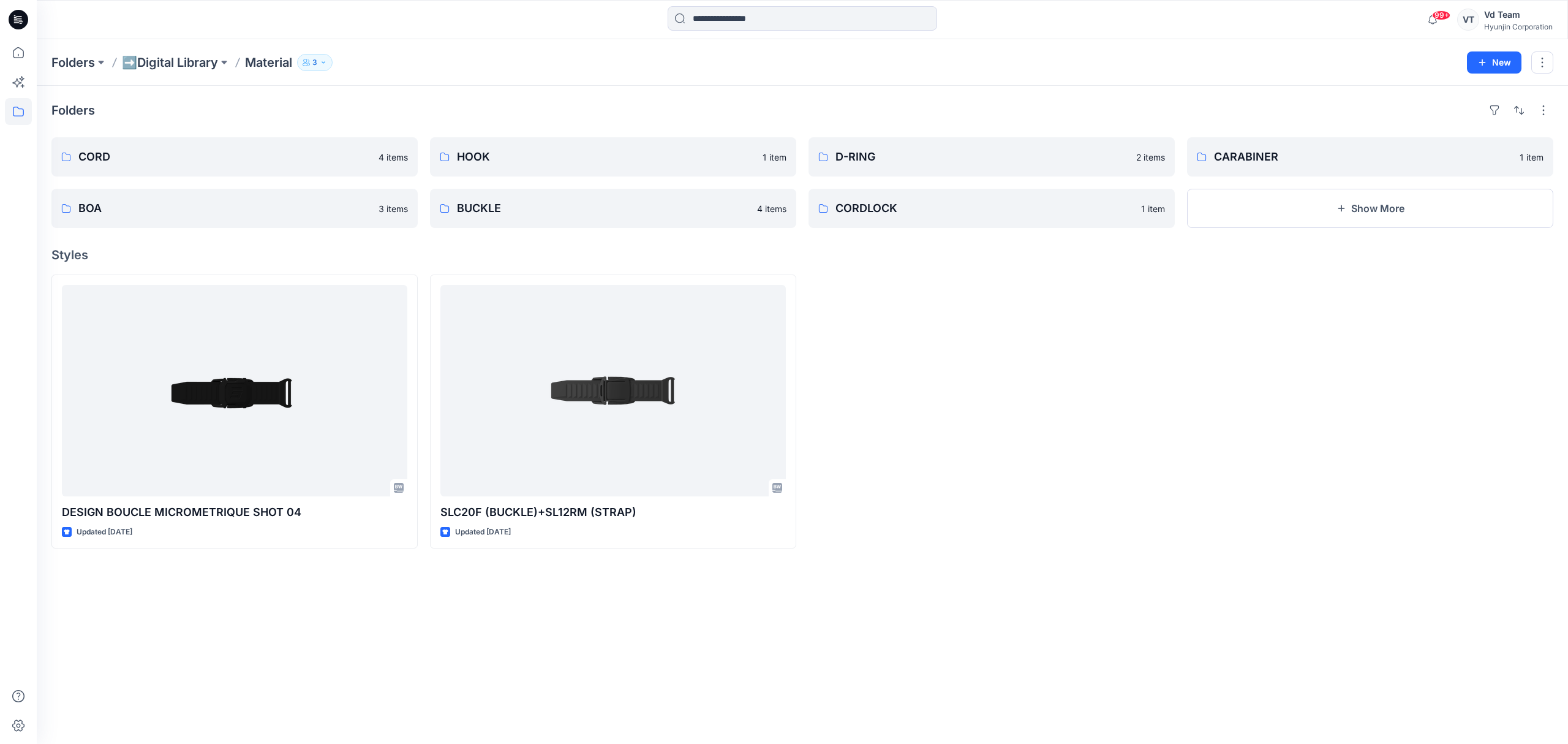
click at [1046, 292] on div at bounding box center [992, 411] width 366 height 274
click at [192, 64] on p "➡️Digital Library" at bounding box center [169, 63] width 96 height 17
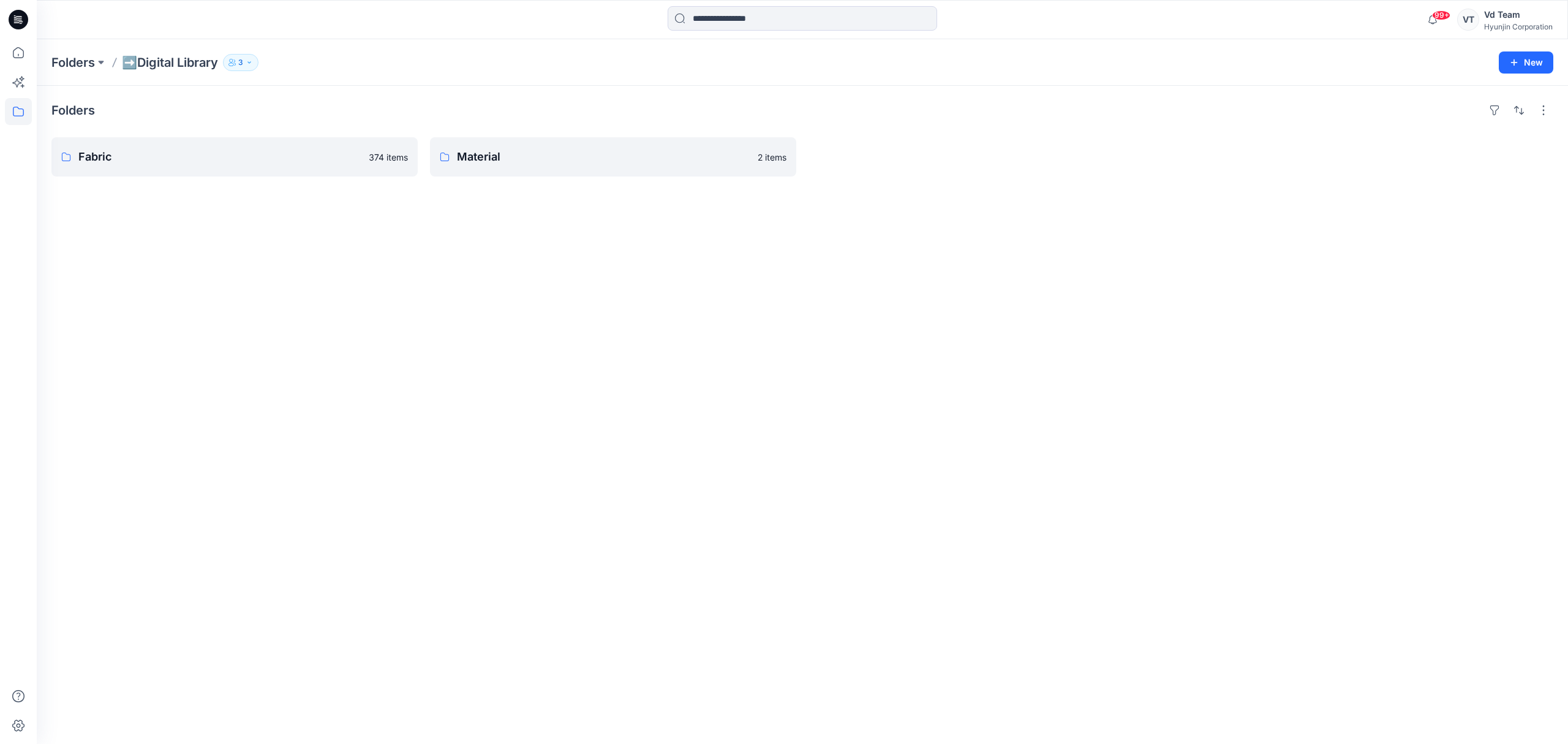
click at [305, 310] on div "Folders Fabric 374 items Material 2 items" at bounding box center [803, 415] width 1532 height 658
click at [290, 165] on p "Fabric" at bounding box center [233, 157] width 310 height 17
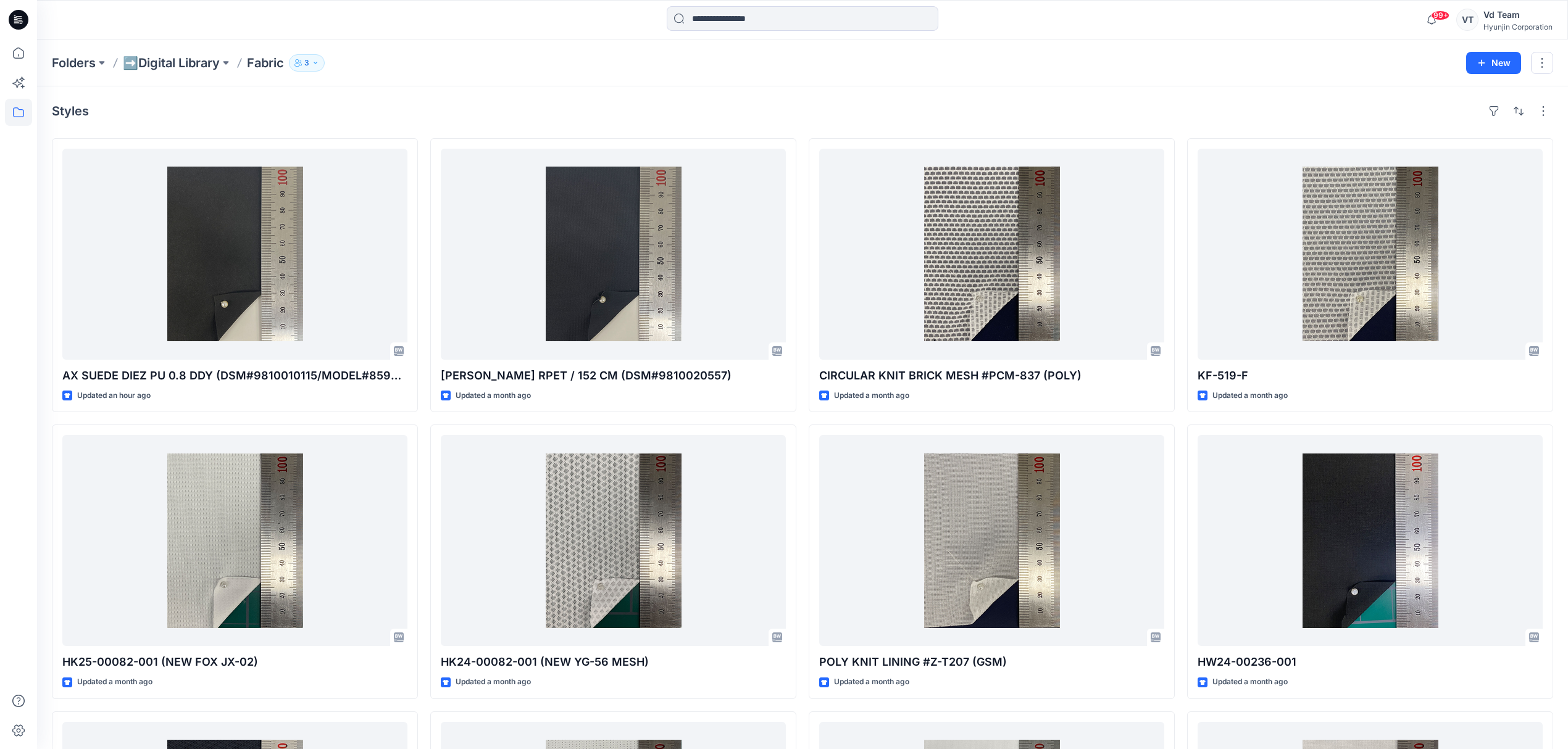
click at [479, 77] on div "Folders ➡️Digital Library Fabric 3 New" at bounding box center [803, 63] width 1531 height 47
